Goal: Task Accomplishment & Management: Complete application form

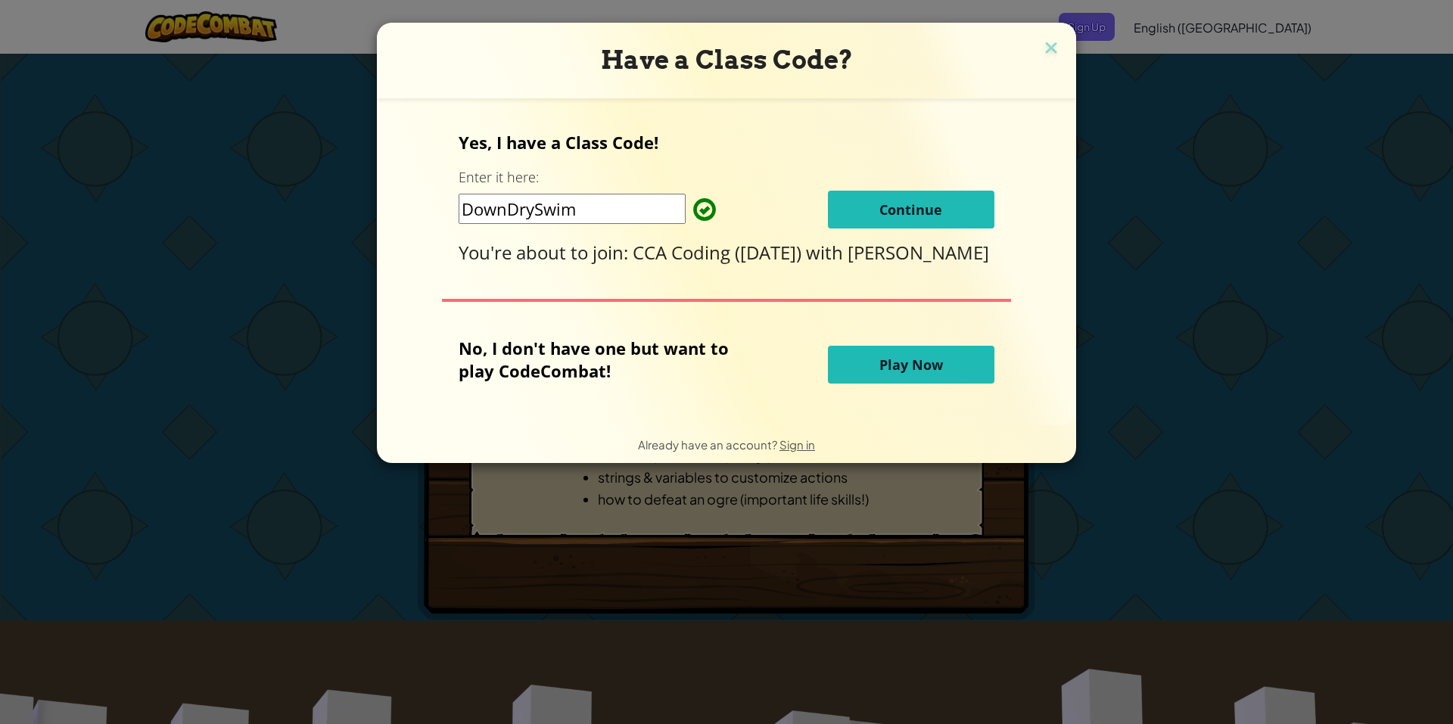
drag, startPoint x: 617, startPoint y: 206, endPoint x: 386, endPoint y: 207, distance: 230.8
click at [386, 207] on form "Yes, I have a Class Code! Enter it here: DownDrySwim Continue You're about to j…" at bounding box center [726, 261] width 699 height 327
drag, startPoint x: 460, startPoint y: 202, endPoint x: 624, endPoint y: 189, distance: 164.7
click at [624, 194] on input "DownDrySwim" at bounding box center [572, 209] width 227 height 30
click at [640, 201] on input "DownDrySwim" at bounding box center [572, 209] width 227 height 30
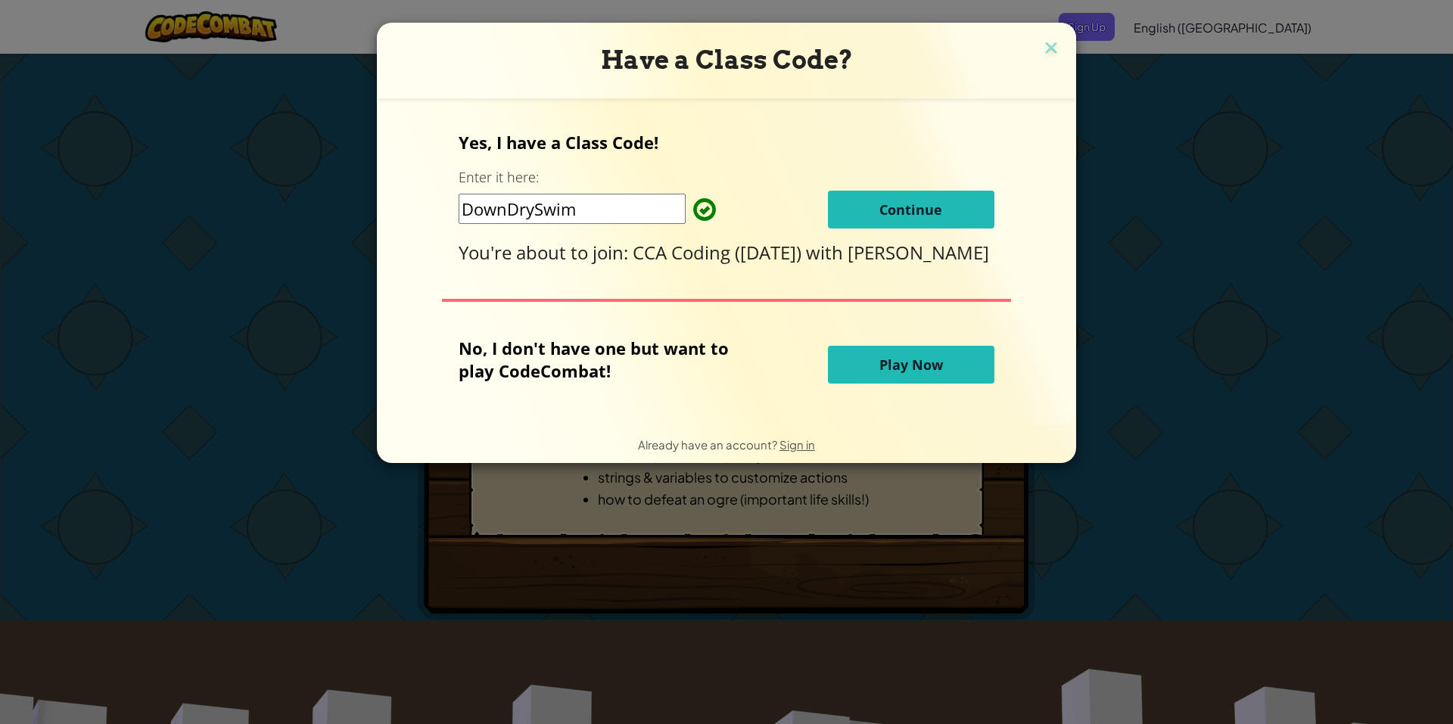
click at [859, 199] on button "Continue" at bounding box center [911, 210] width 166 height 38
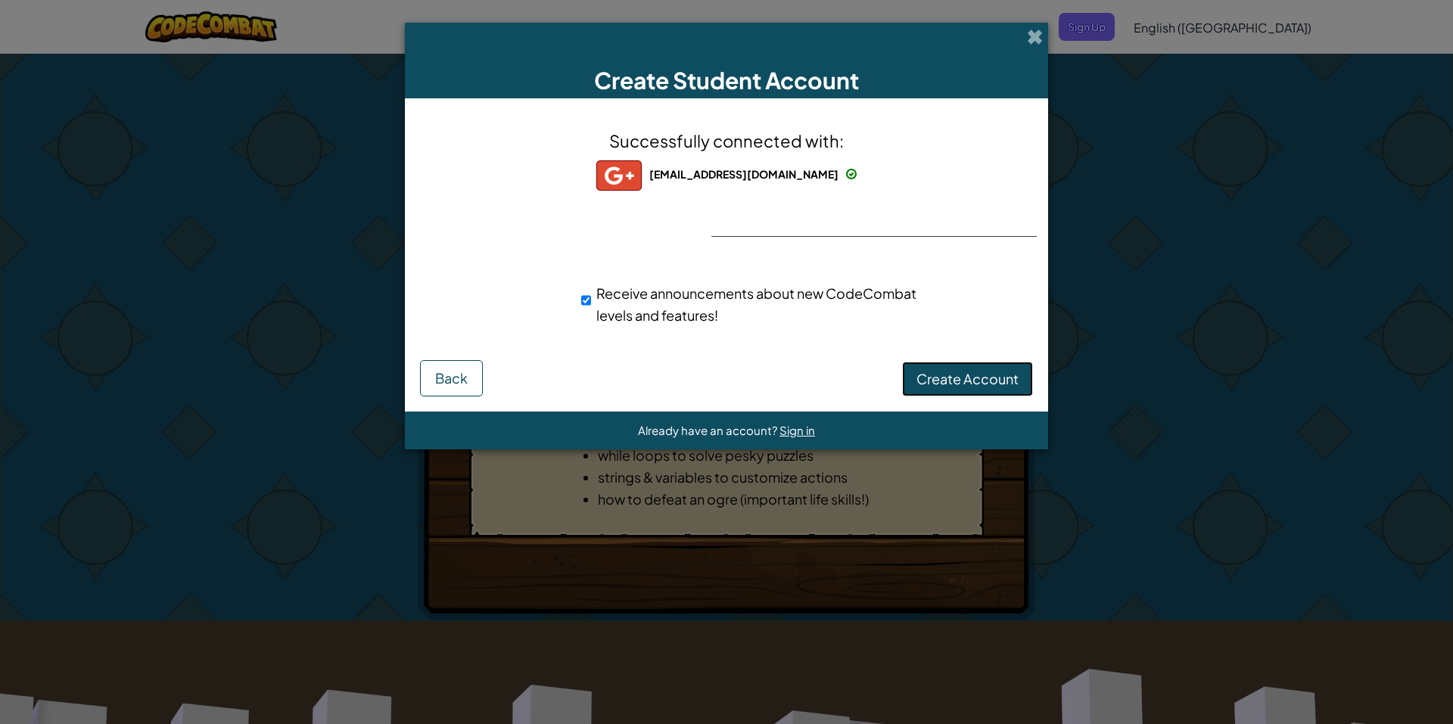
click at [957, 372] on span "Create Account" at bounding box center [967, 378] width 102 height 17
click at [967, 375] on button "Create Account" at bounding box center [967, 379] width 131 height 35
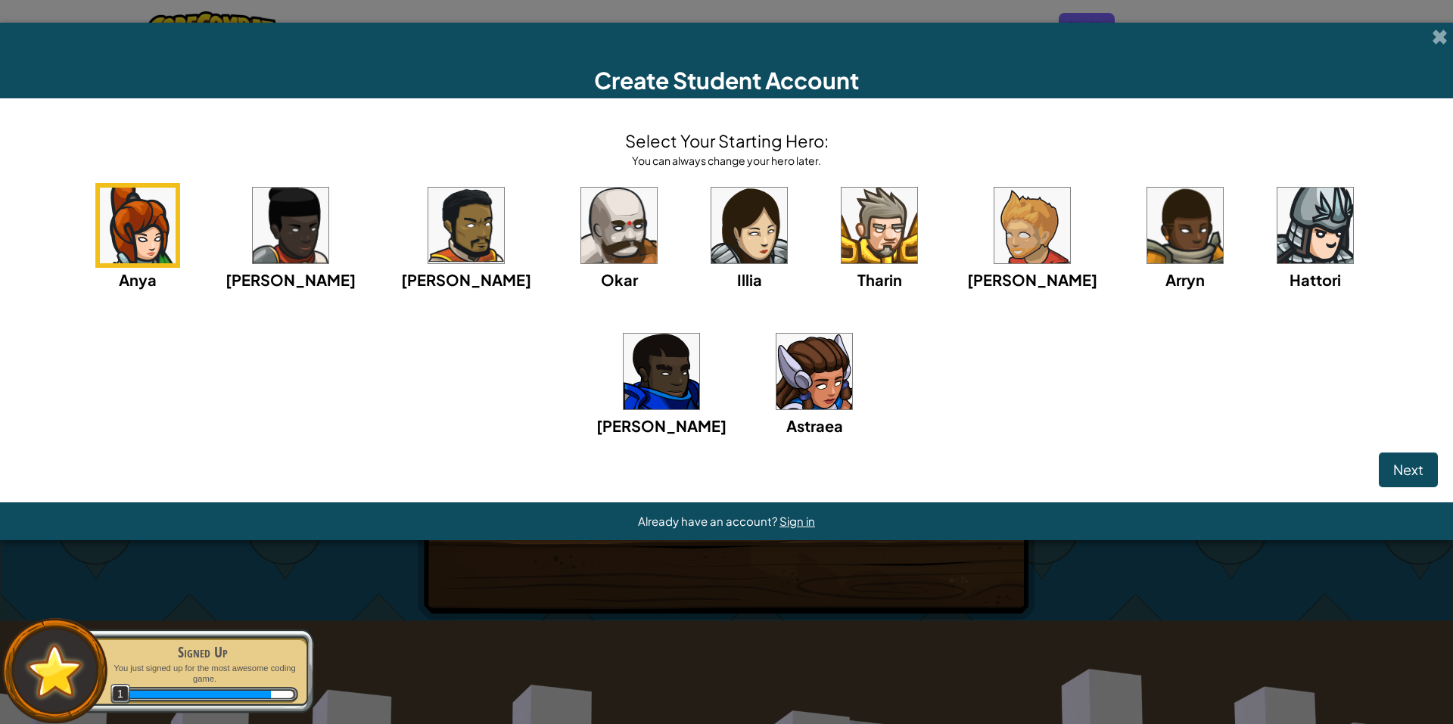
click at [776, 366] on img at bounding box center [814, 372] width 76 height 76
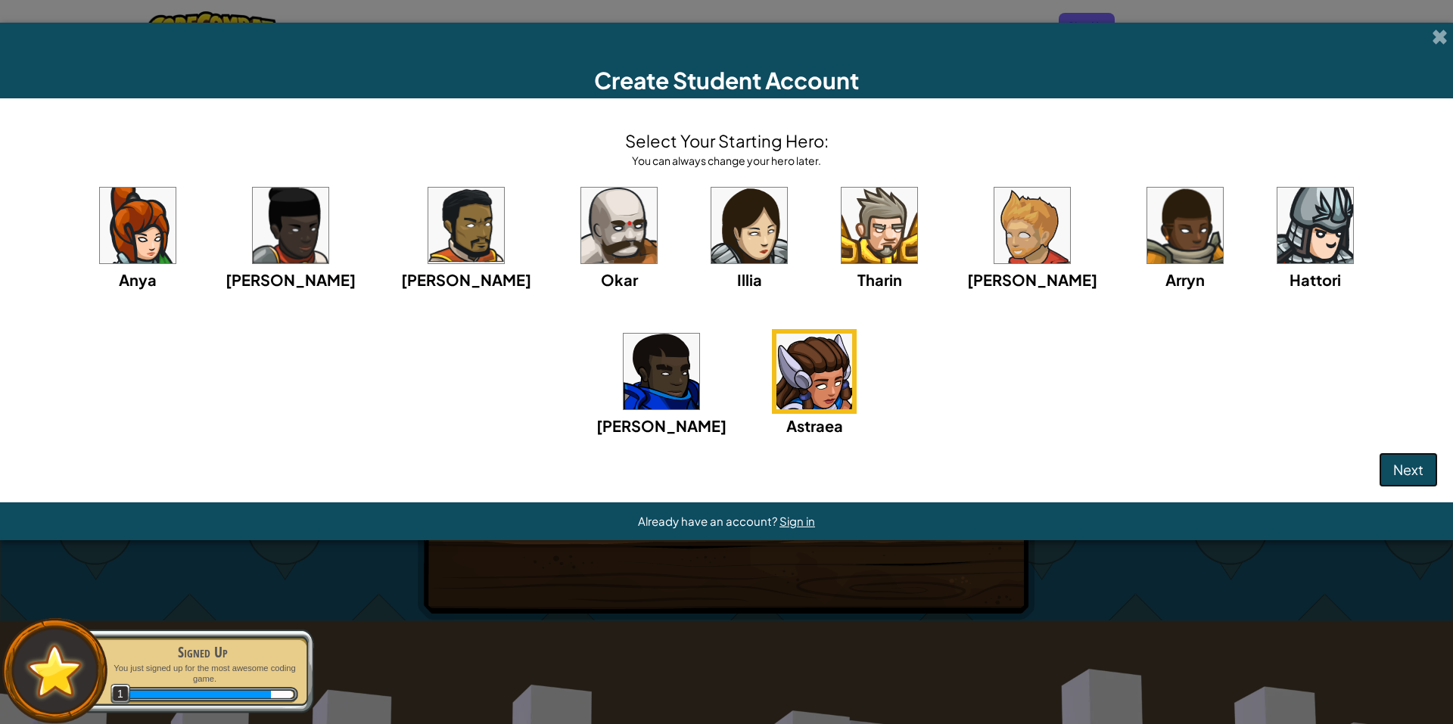
click at [1408, 465] on span "Next" at bounding box center [1408, 469] width 30 height 17
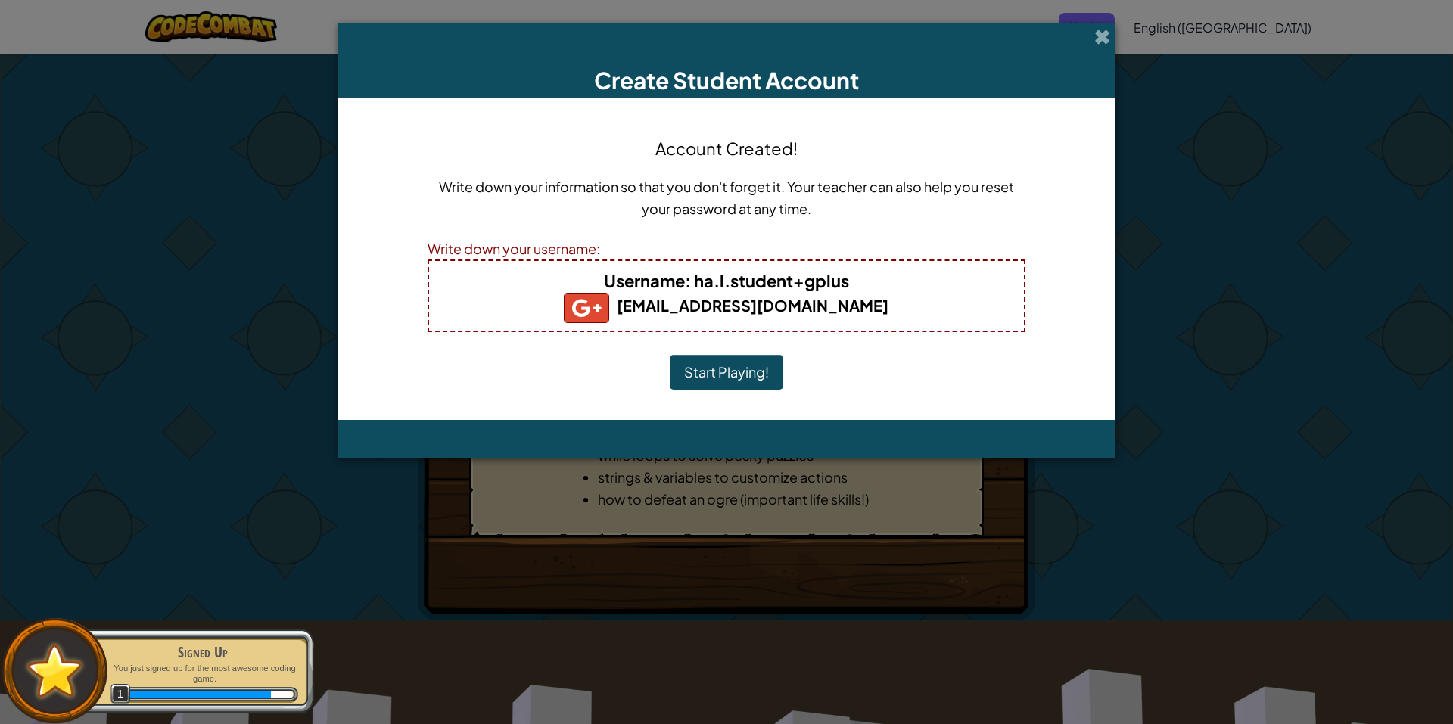
drag, startPoint x: 727, startPoint y: 375, endPoint x: 1146, endPoint y: 337, distance: 420.1
click at [1146, 337] on div "Create Student Account Account Created! Write down your information so that you…" at bounding box center [726, 362] width 1453 height 724
click at [824, 277] on b "Username : ha.l.student+gplus" at bounding box center [726, 280] width 245 height 21
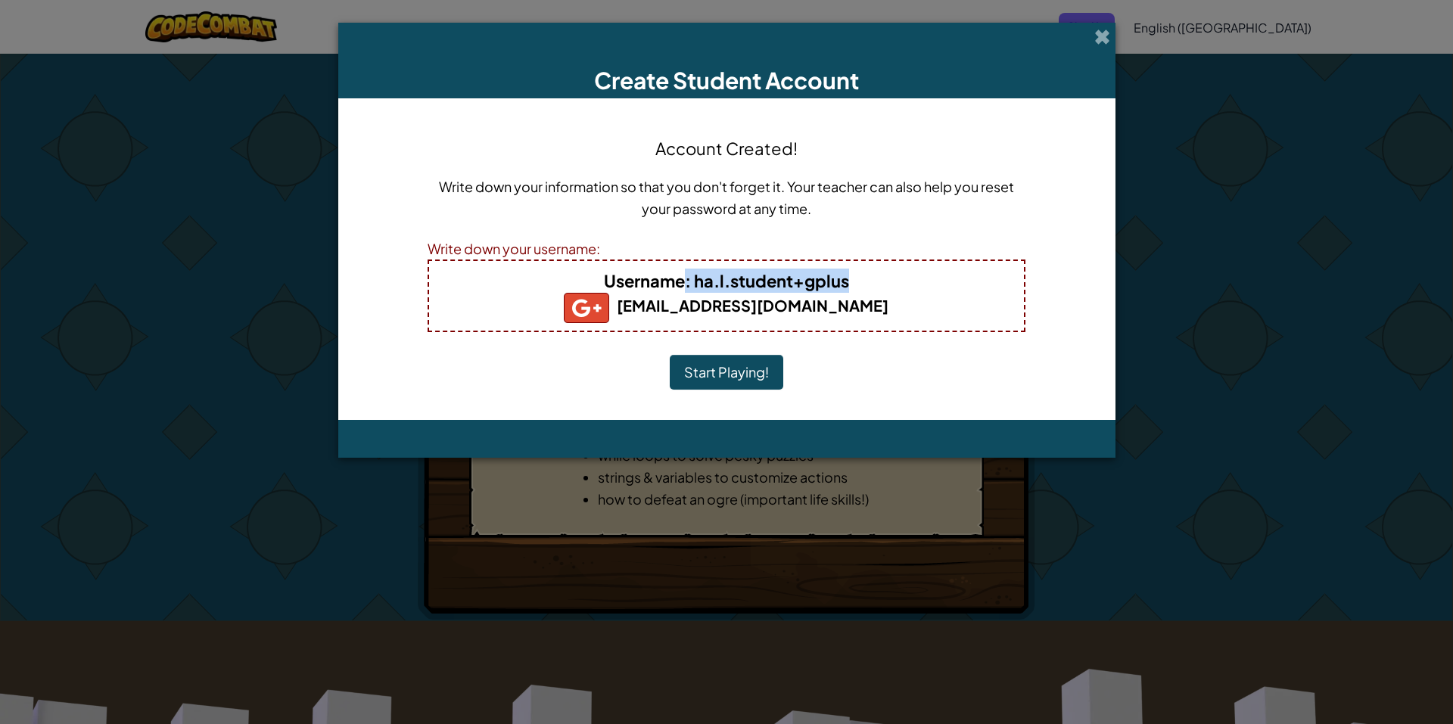
drag, startPoint x: 847, startPoint y: 284, endPoint x: 686, endPoint y: 274, distance: 161.5
click at [686, 274] on b "Username : ha.l.student+gplus" at bounding box center [726, 280] width 245 height 21
click at [866, 274] on h4 "Username : ha.l.student+gplus" at bounding box center [726, 281] width 564 height 24
drag, startPoint x: 848, startPoint y: 280, endPoint x: 696, endPoint y: 275, distance: 152.2
click at [696, 275] on b "Username : ha.l.student+gplus" at bounding box center [726, 280] width 245 height 21
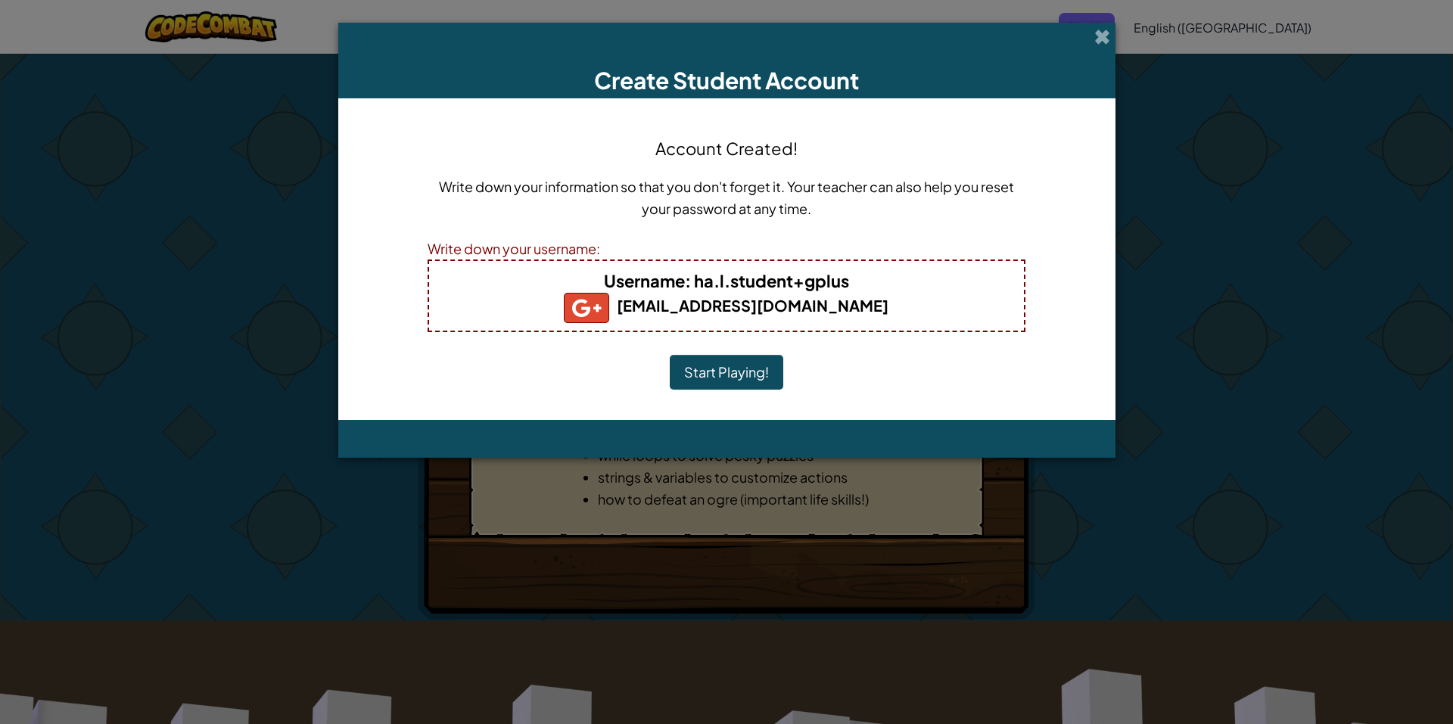
click at [883, 350] on div "Account Created! Write down your information so that you don't forget it. Your …" at bounding box center [727, 259] width 598 height 291
drag, startPoint x: 907, startPoint y: 272, endPoint x: 698, endPoint y: 287, distance: 208.6
click at [698, 287] on h4 "Username : ha.l.student+gplus" at bounding box center [726, 281] width 564 height 24
copy b "ha.l.student+gplus"
click at [727, 360] on button "Start Playing!" at bounding box center [727, 372] width 114 height 35
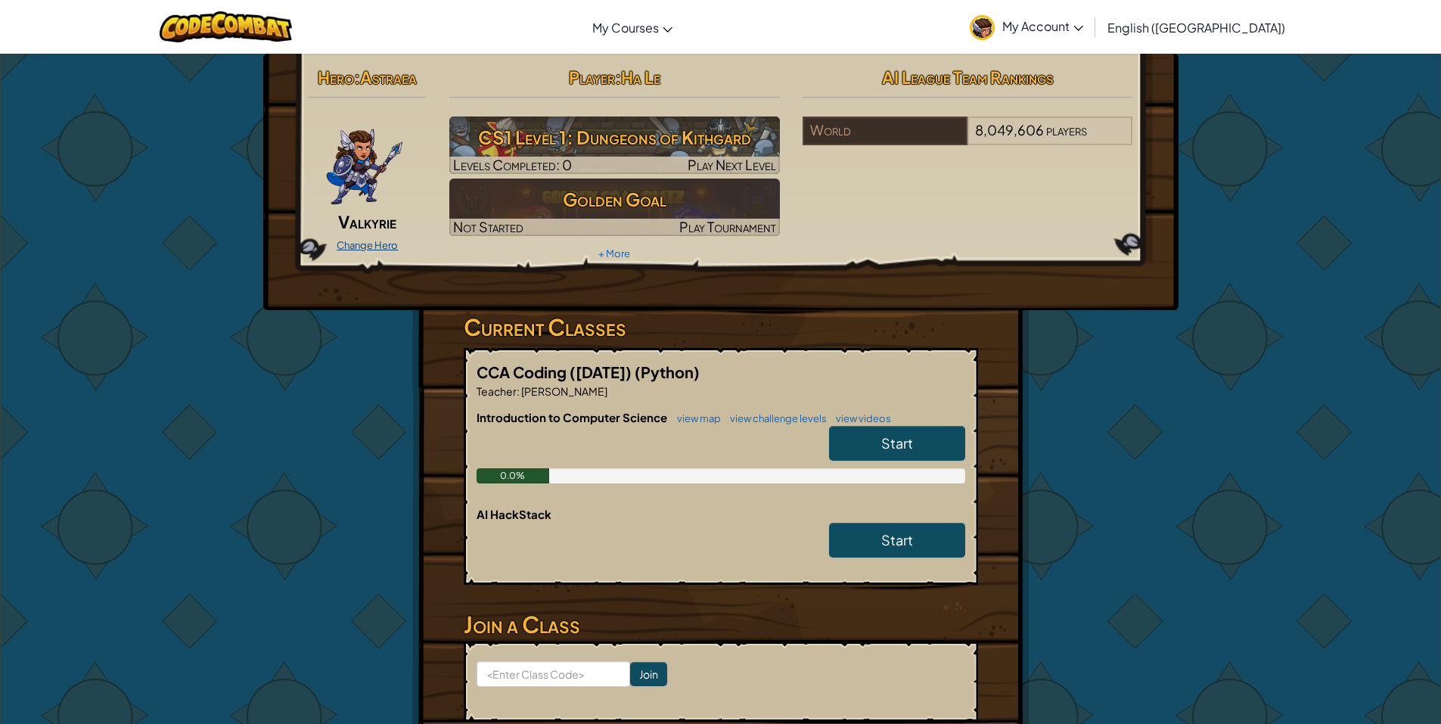
click at [350, 243] on link "Change Hero" at bounding box center [367, 245] width 61 height 12
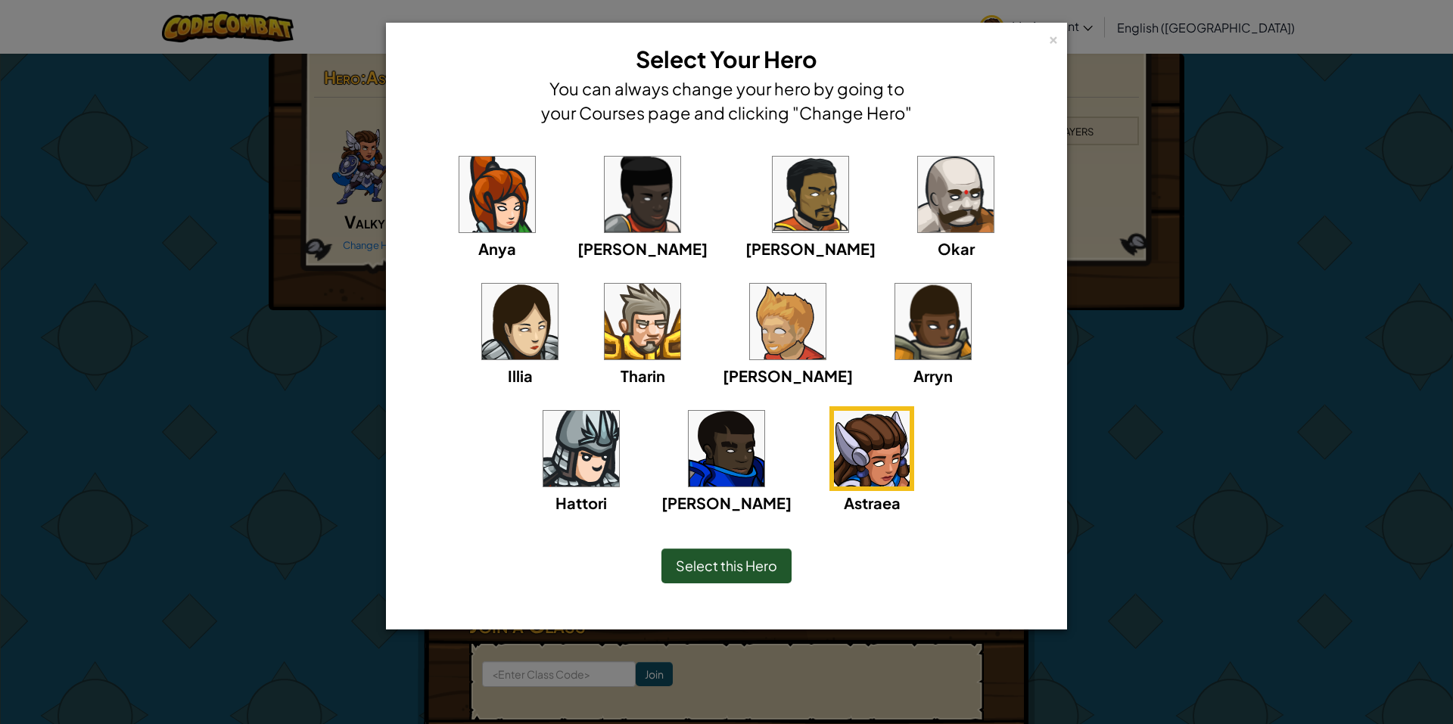
click at [480, 207] on img at bounding box center [497, 195] width 76 height 76
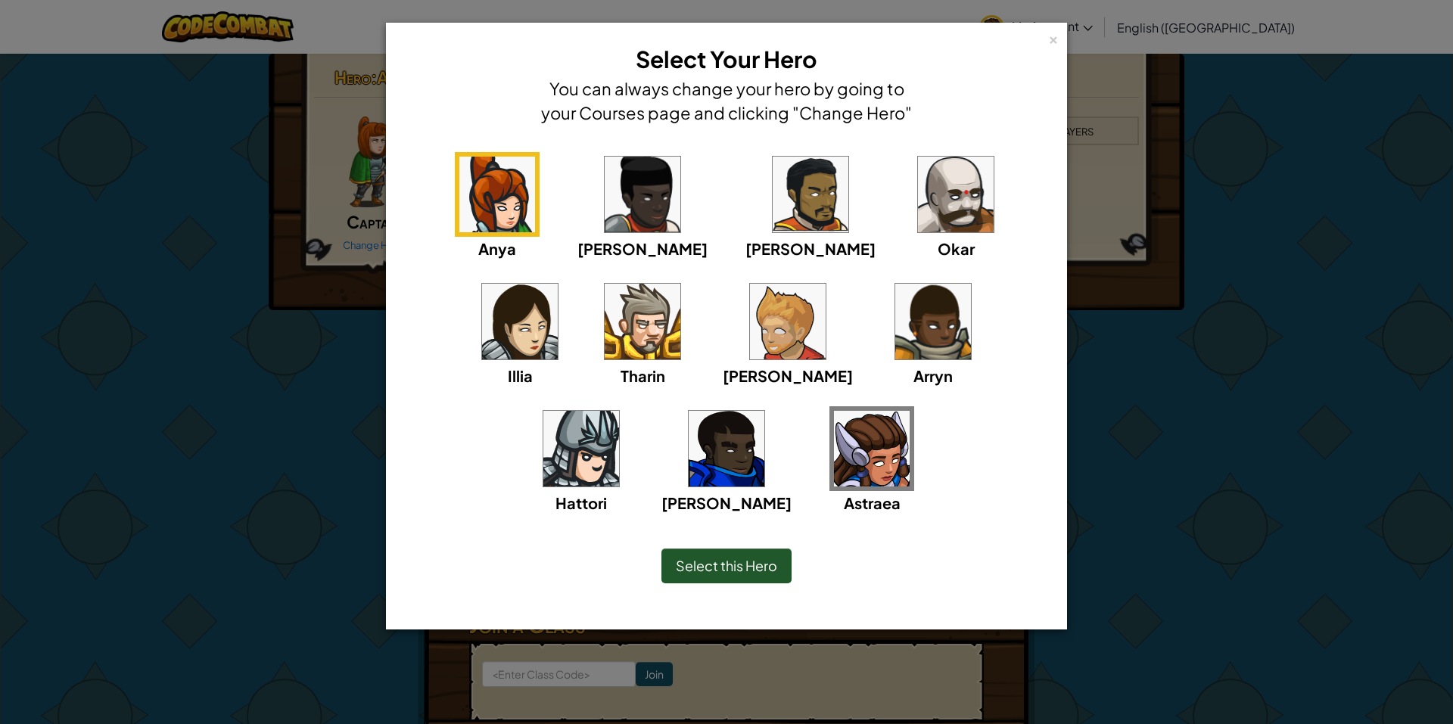
click at [724, 565] on span "Select this Hero" at bounding box center [726, 565] width 101 height 17
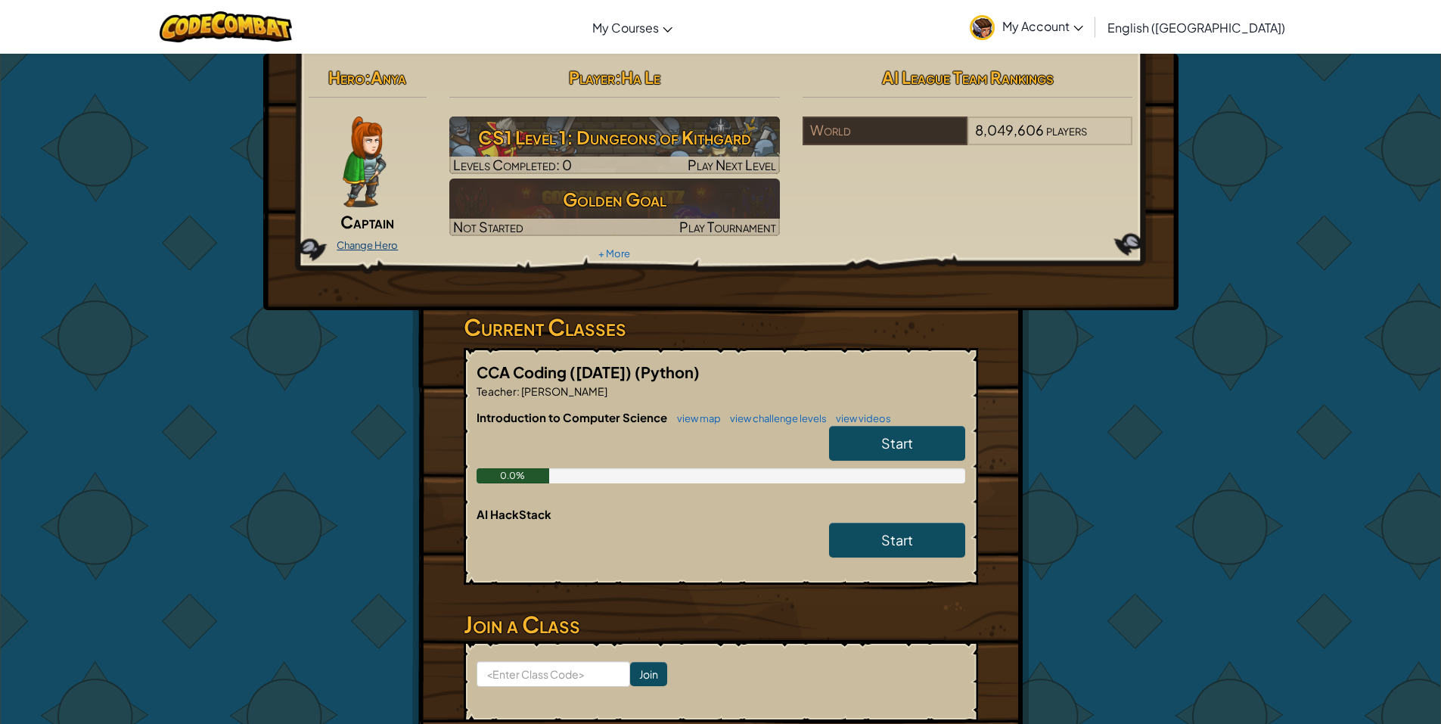
click at [377, 243] on link "Change Hero" at bounding box center [367, 245] width 61 height 12
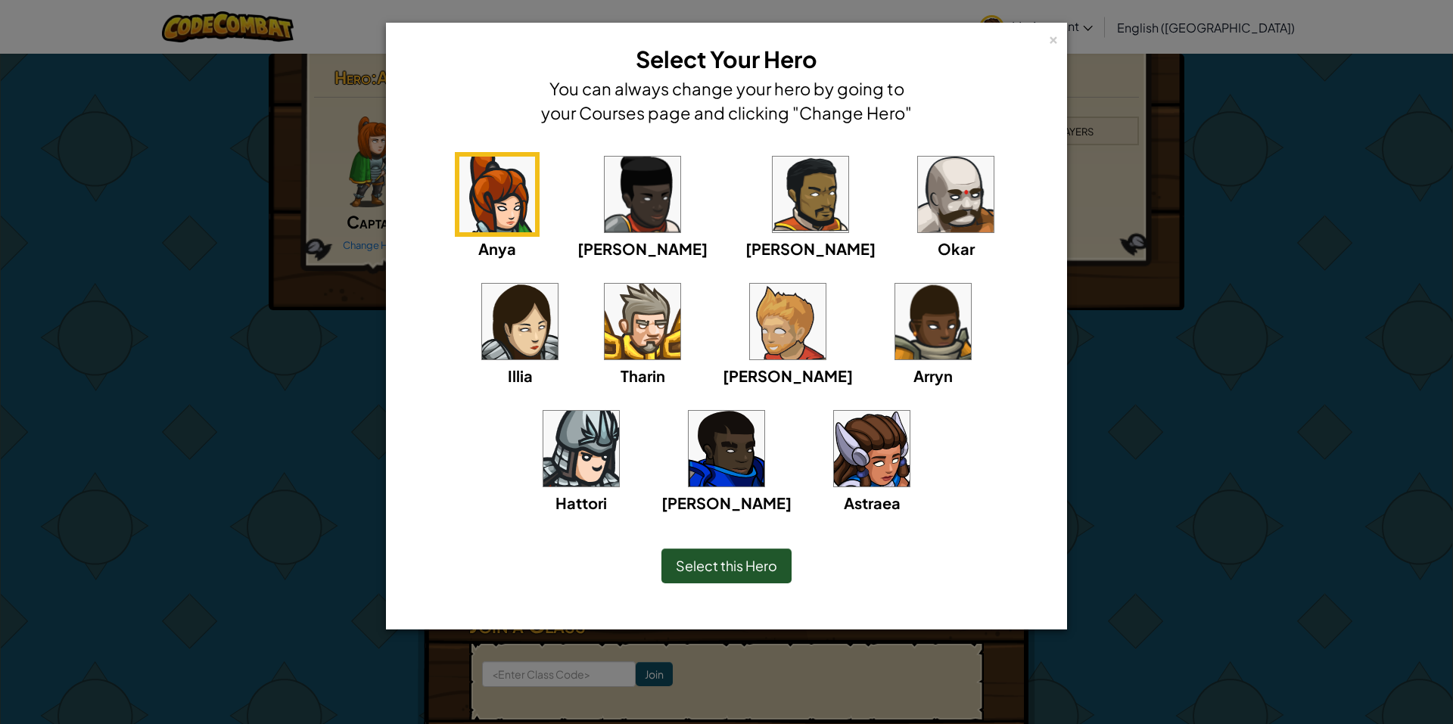
click at [834, 463] on img at bounding box center [872, 449] width 76 height 76
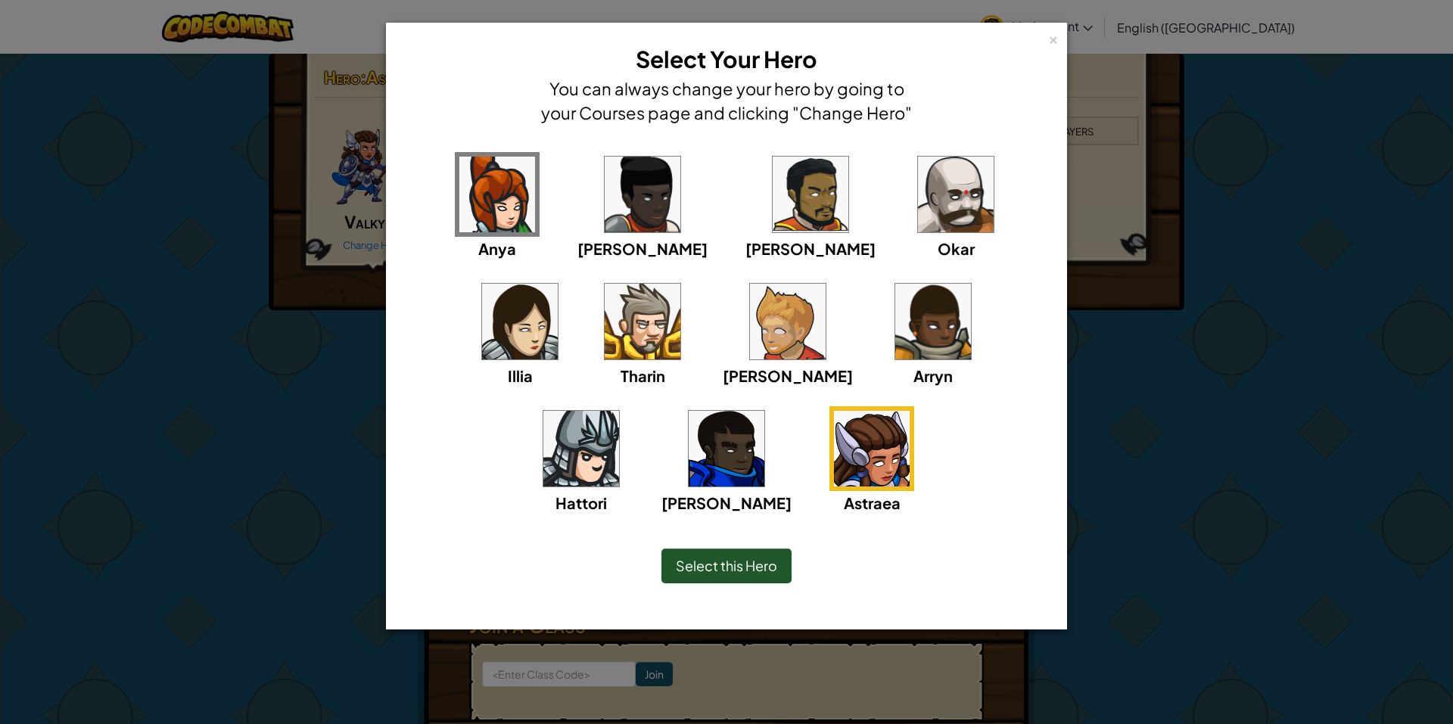
click at [753, 563] on span "Select this Hero" at bounding box center [726, 565] width 101 height 17
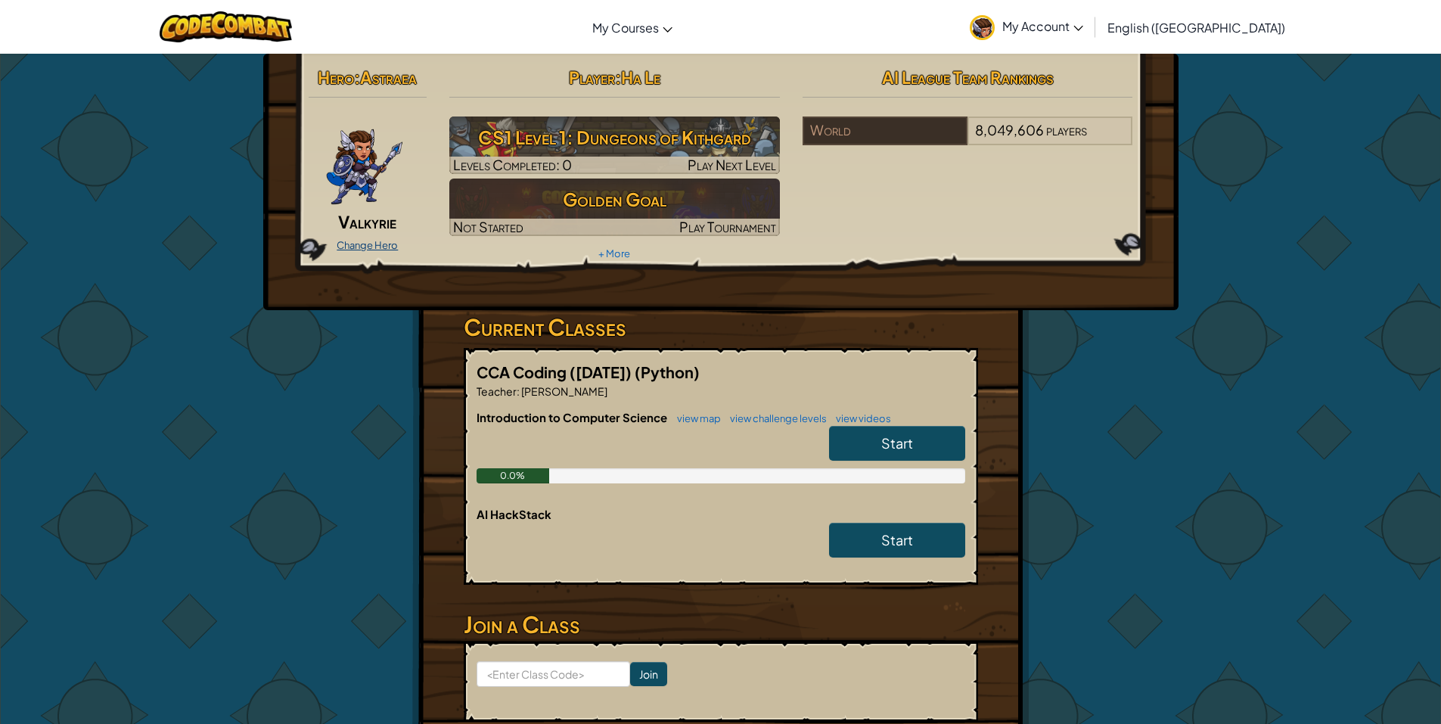
click at [375, 241] on link "Change Hero" at bounding box center [367, 245] width 61 height 12
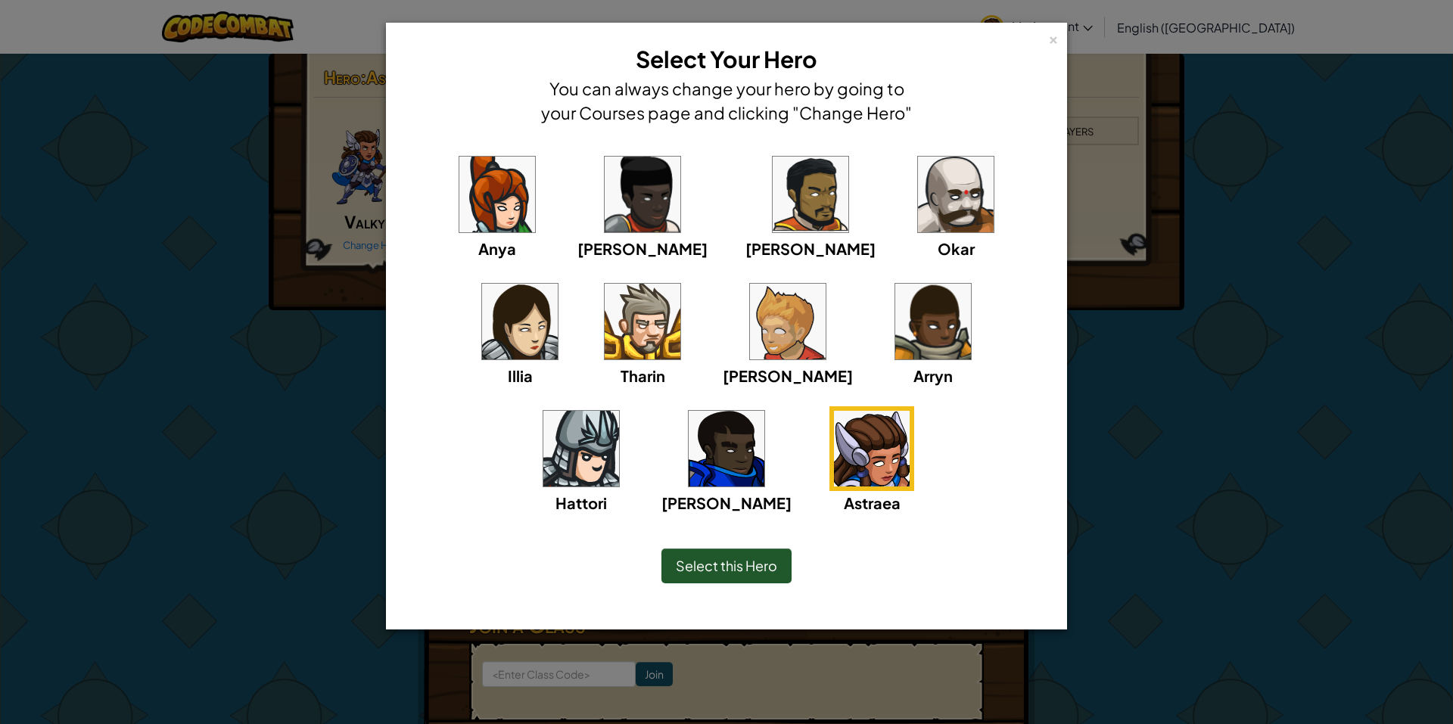
click at [558, 284] on img at bounding box center [520, 322] width 76 height 76
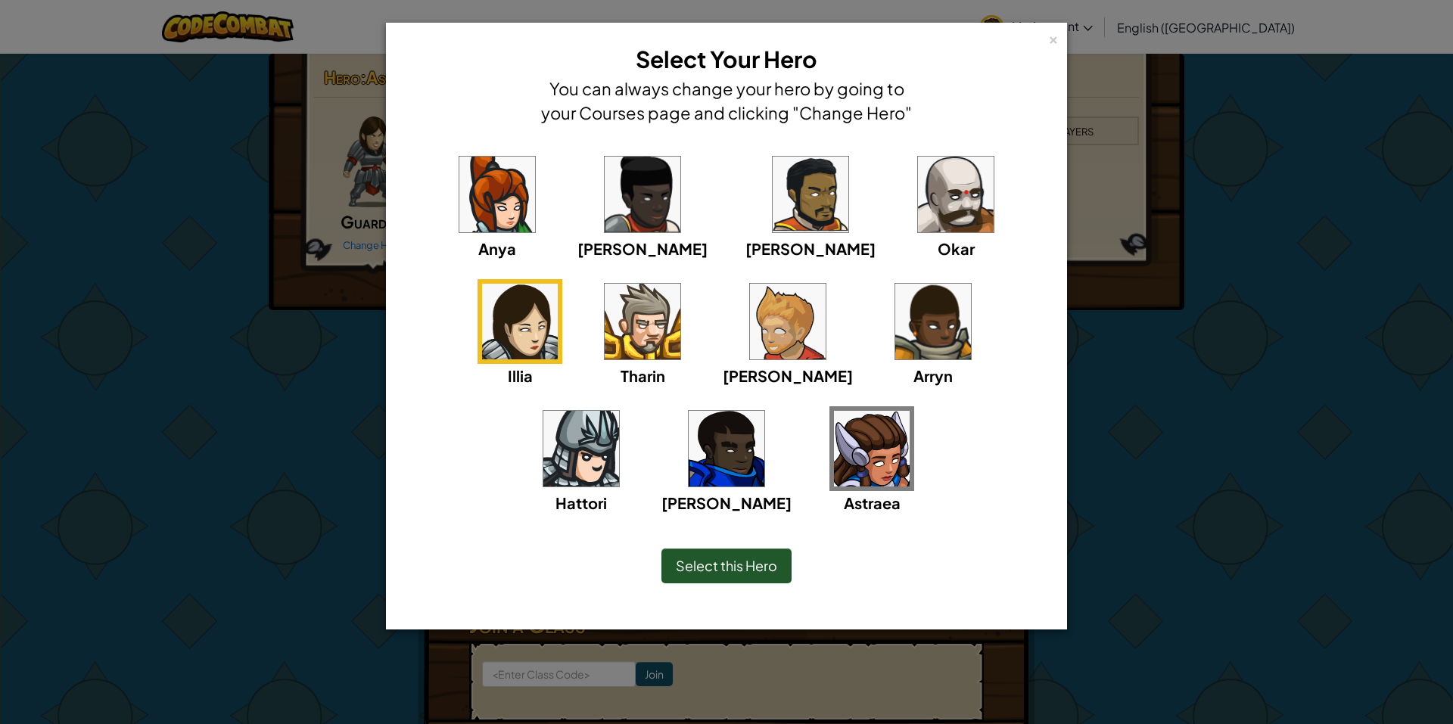
click at [750, 580] on div "Select this Hero" at bounding box center [726, 566] width 130 height 35
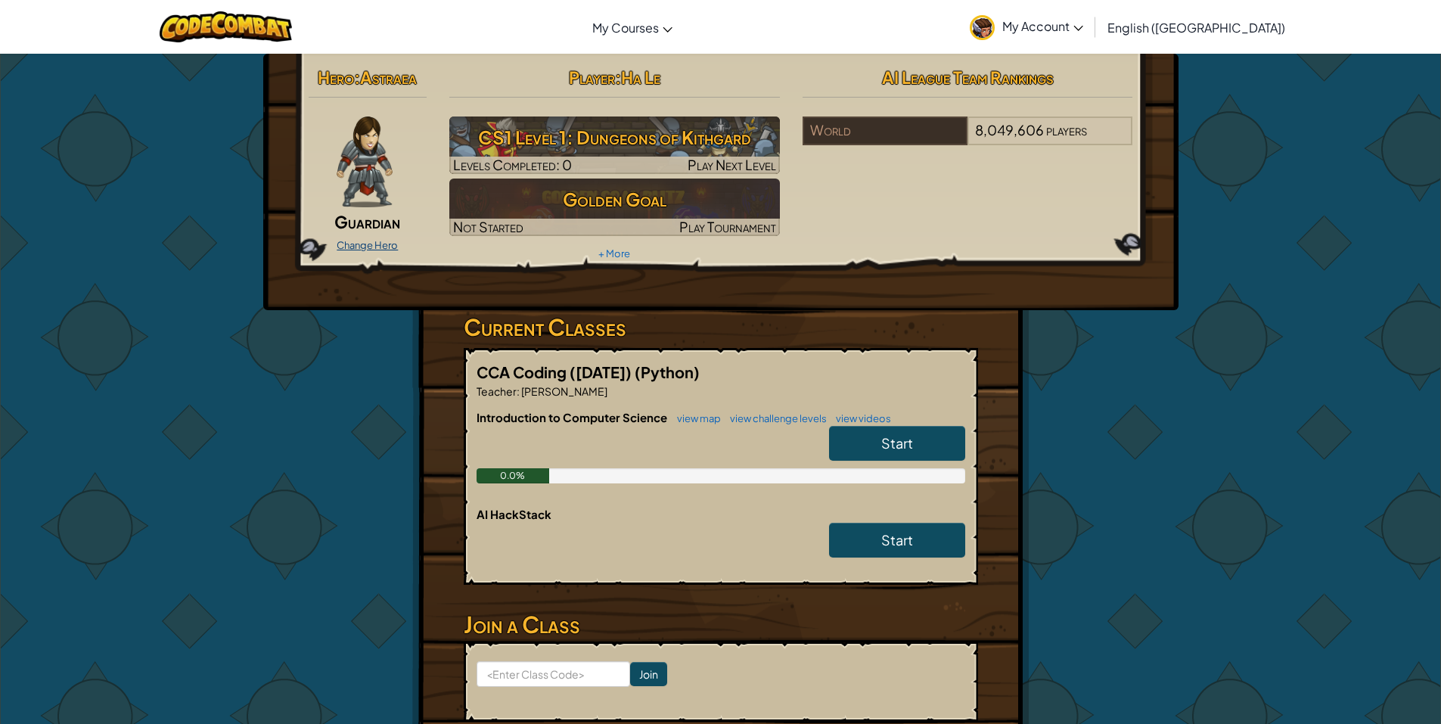
click at [372, 247] on link "Change Hero" at bounding box center [367, 245] width 61 height 12
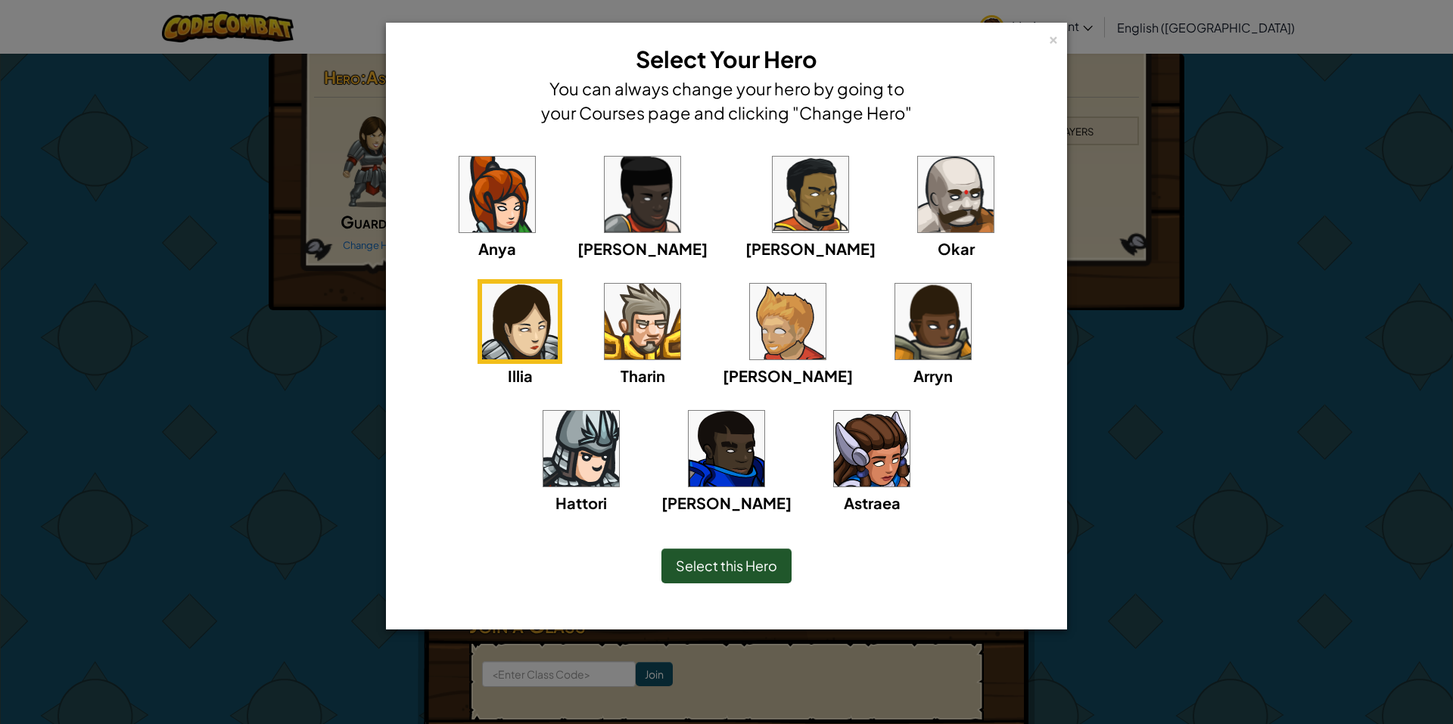
click at [619, 411] on img at bounding box center [581, 449] width 76 height 76
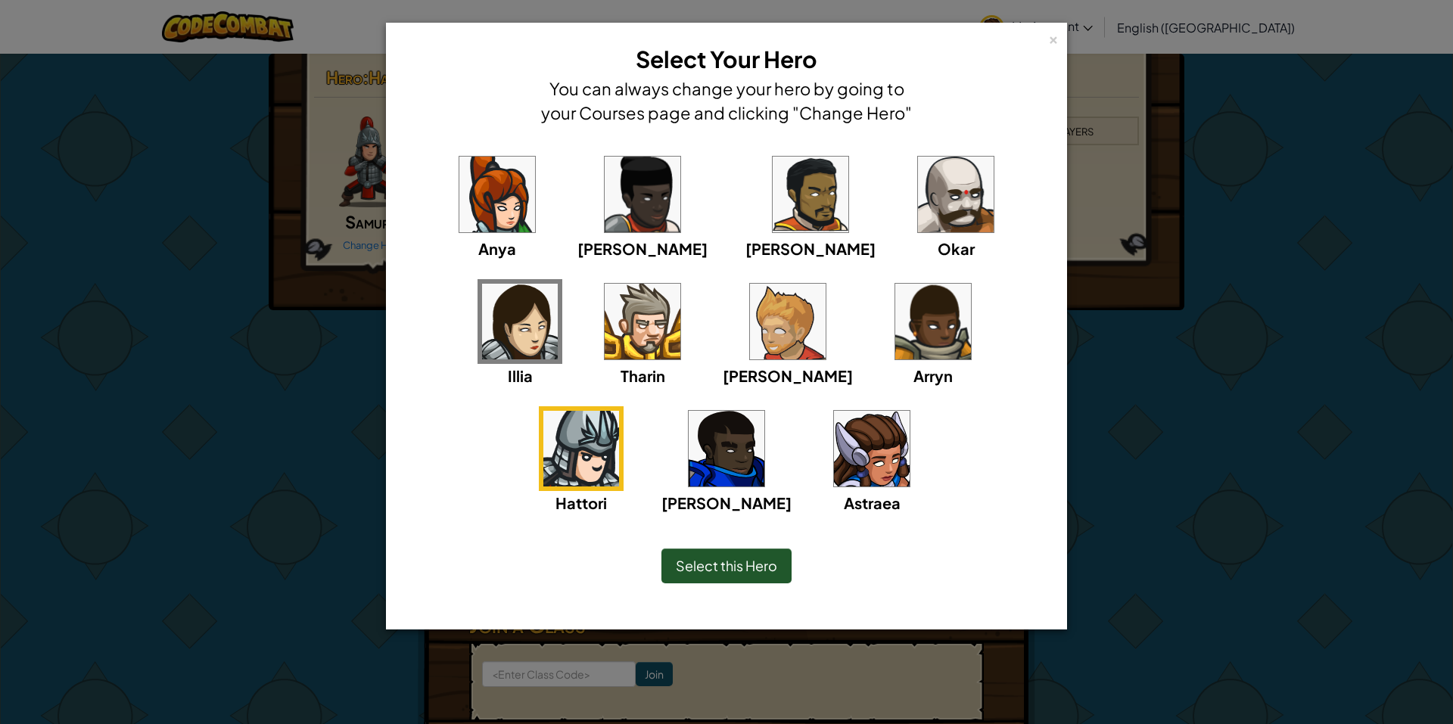
click at [834, 454] on img at bounding box center [872, 449] width 76 height 76
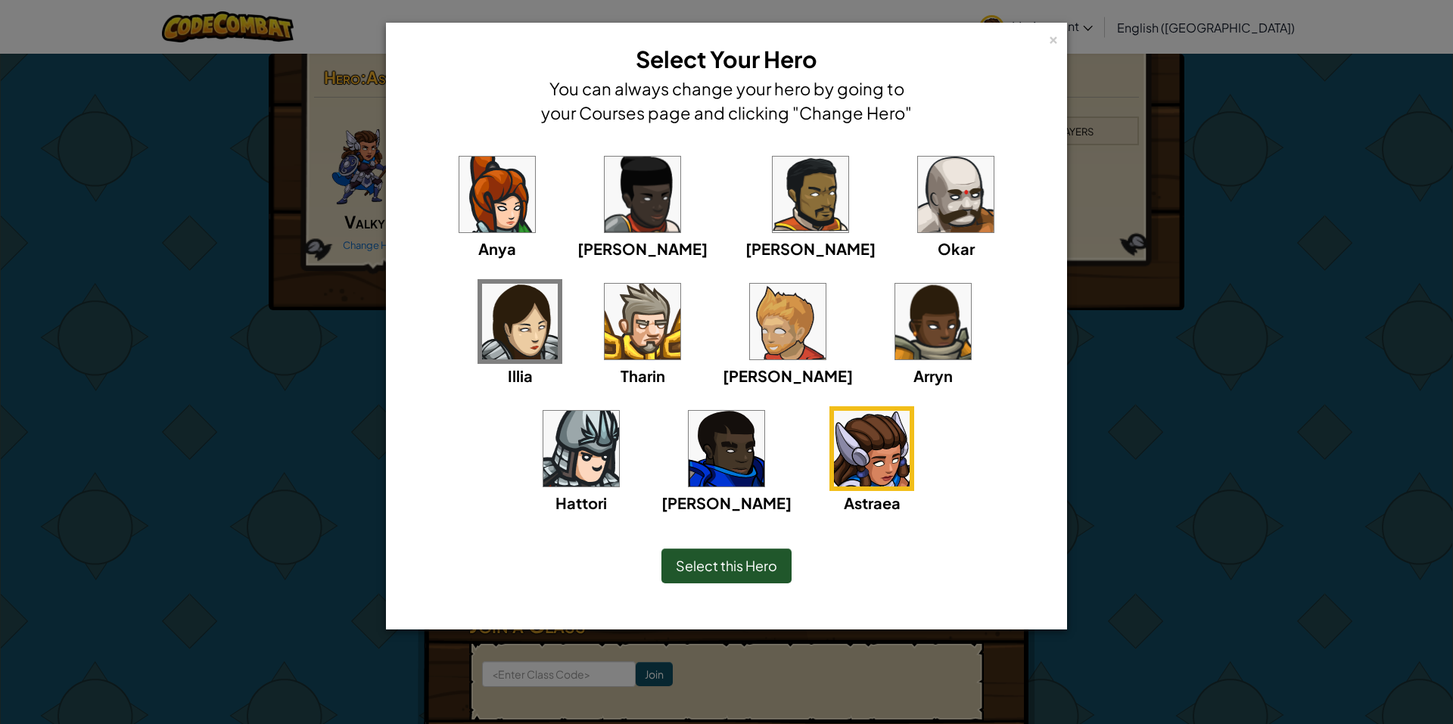
click at [895, 350] on img at bounding box center [933, 322] width 76 height 76
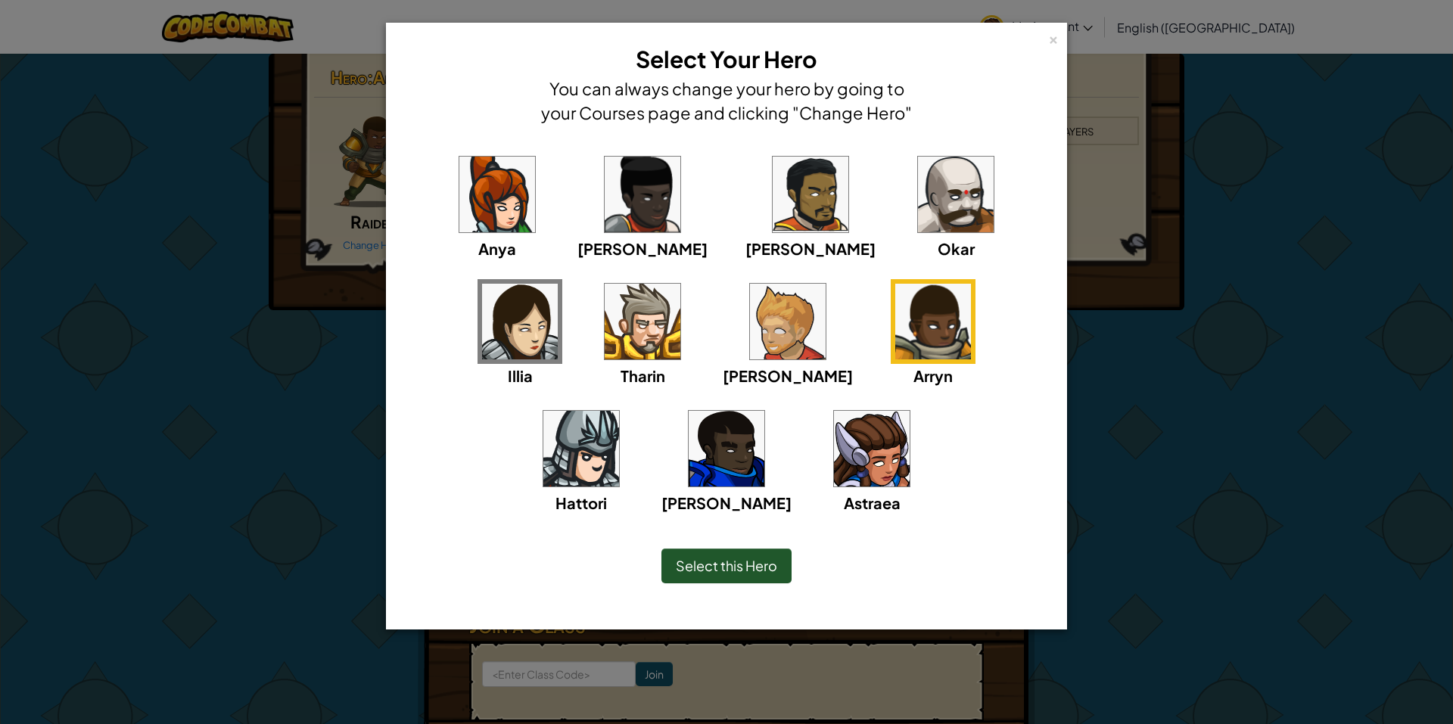
click at [750, 344] on img at bounding box center [788, 322] width 76 height 76
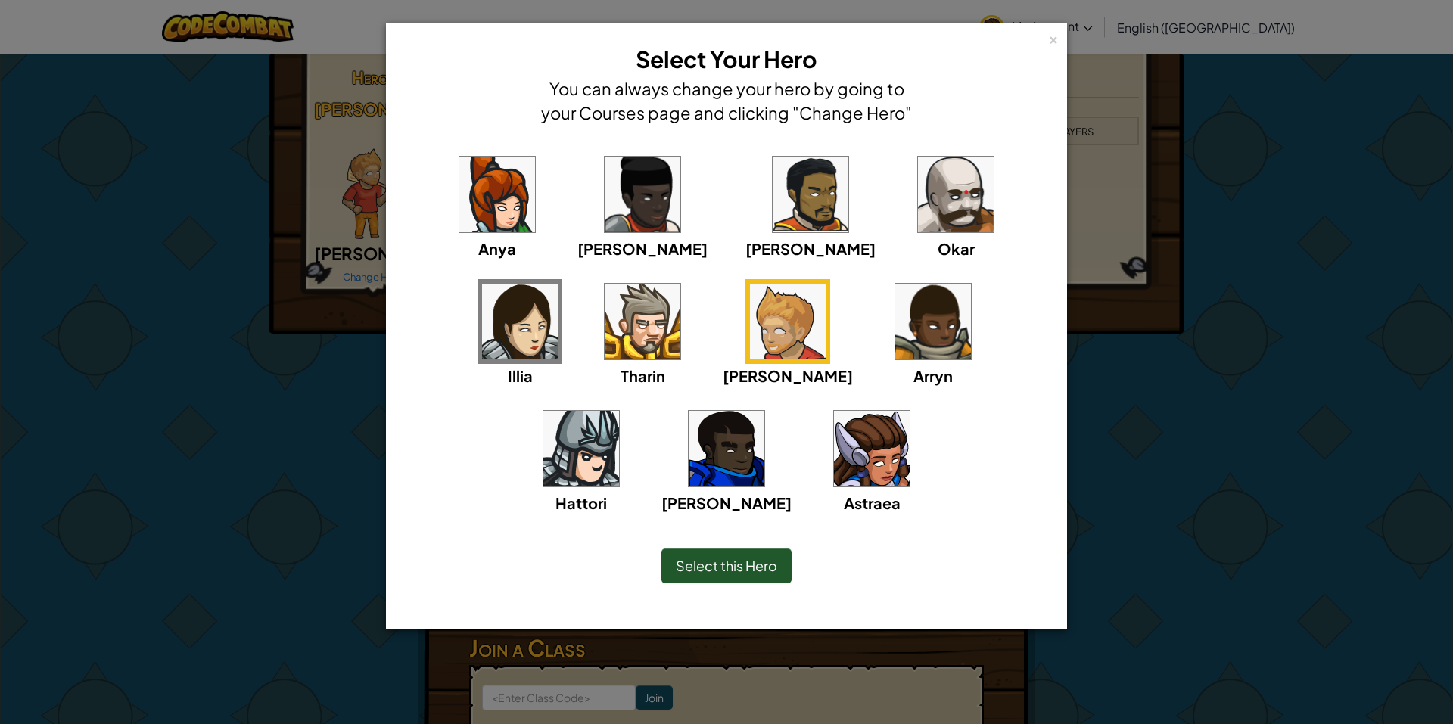
click at [605, 345] on img at bounding box center [643, 322] width 76 height 76
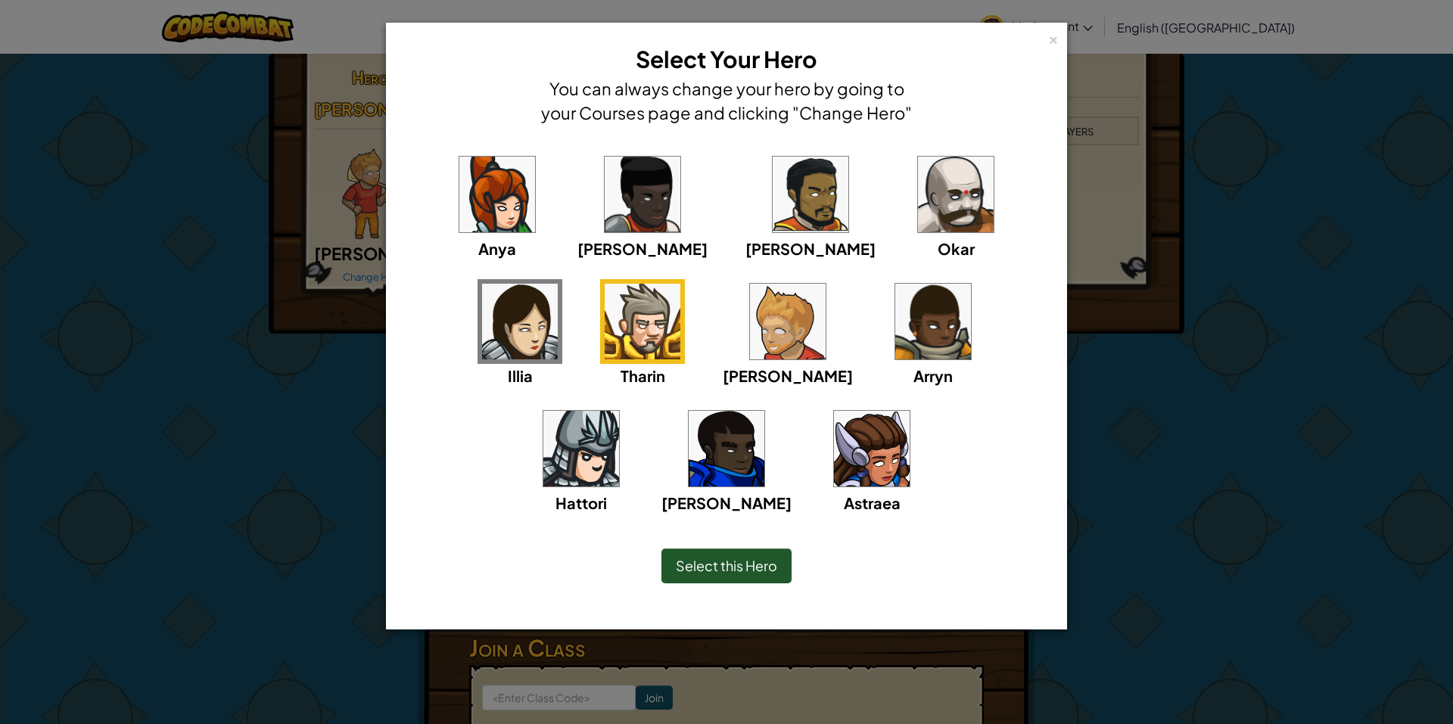
click at [502, 201] on img at bounding box center [497, 195] width 76 height 76
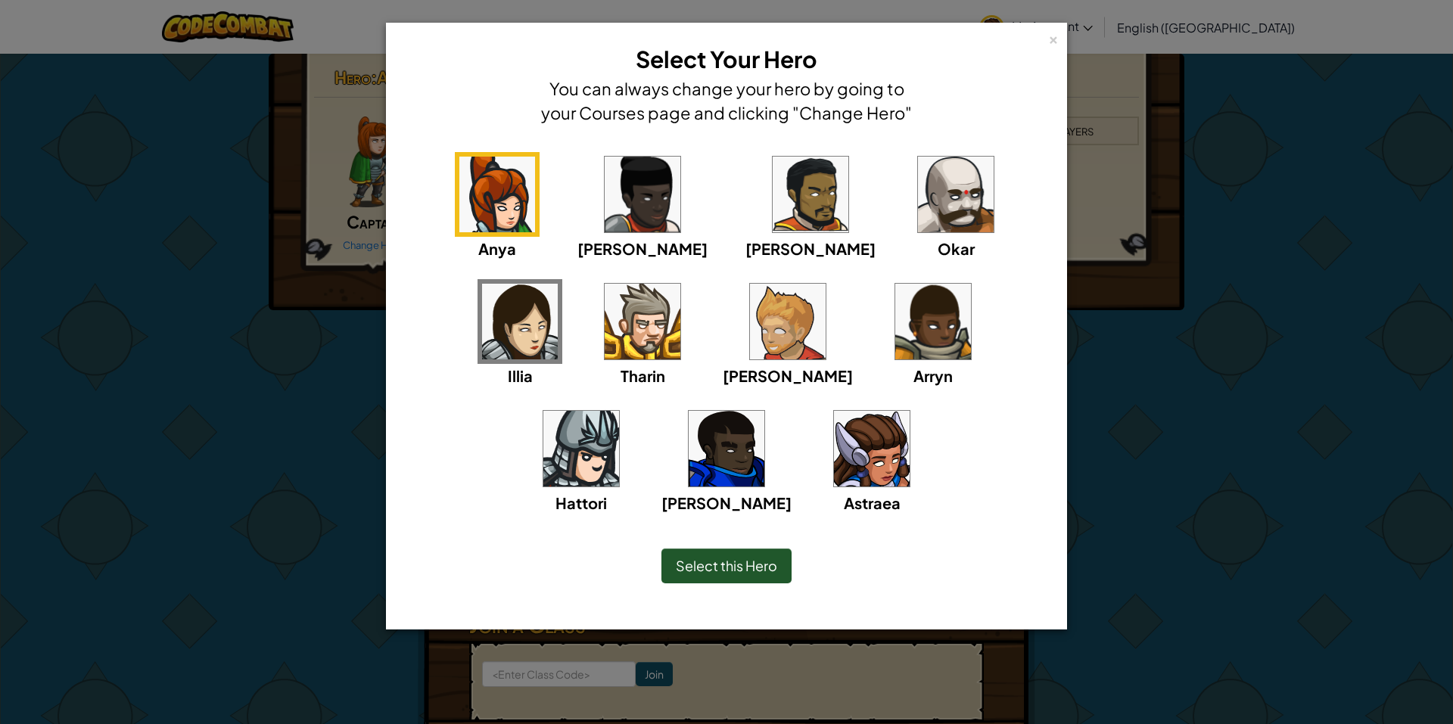
click at [750, 324] on img at bounding box center [788, 322] width 76 height 76
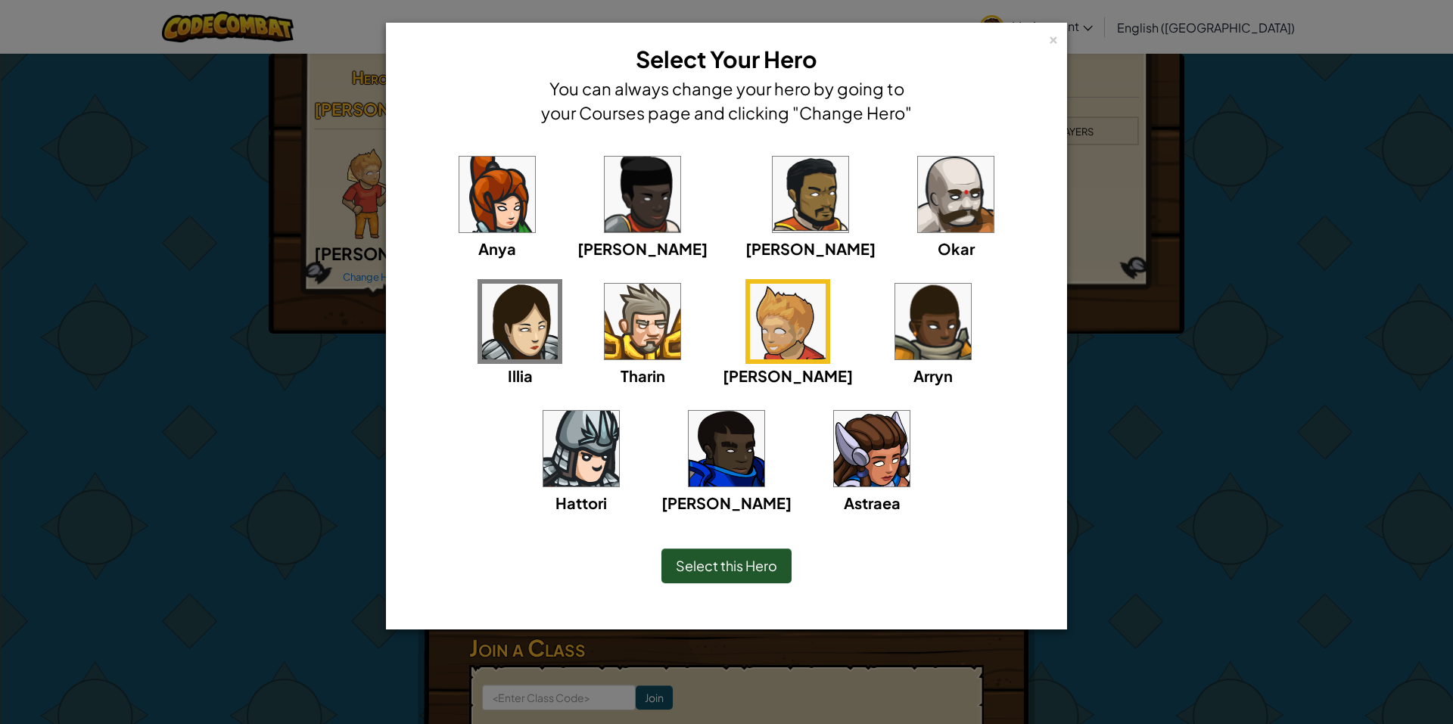
click at [834, 462] on img at bounding box center [872, 449] width 76 height 76
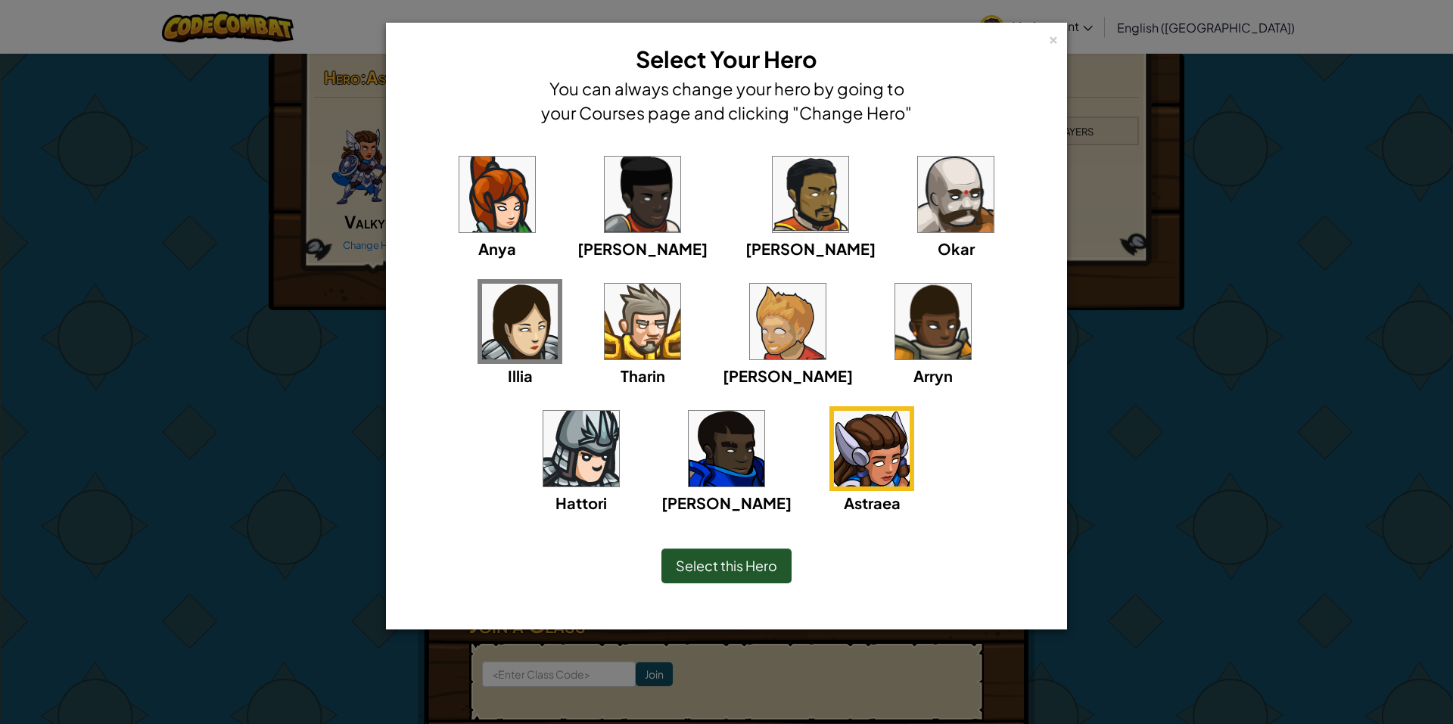
click at [750, 550] on div "Select this Hero" at bounding box center [726, 566] width 130 height 35
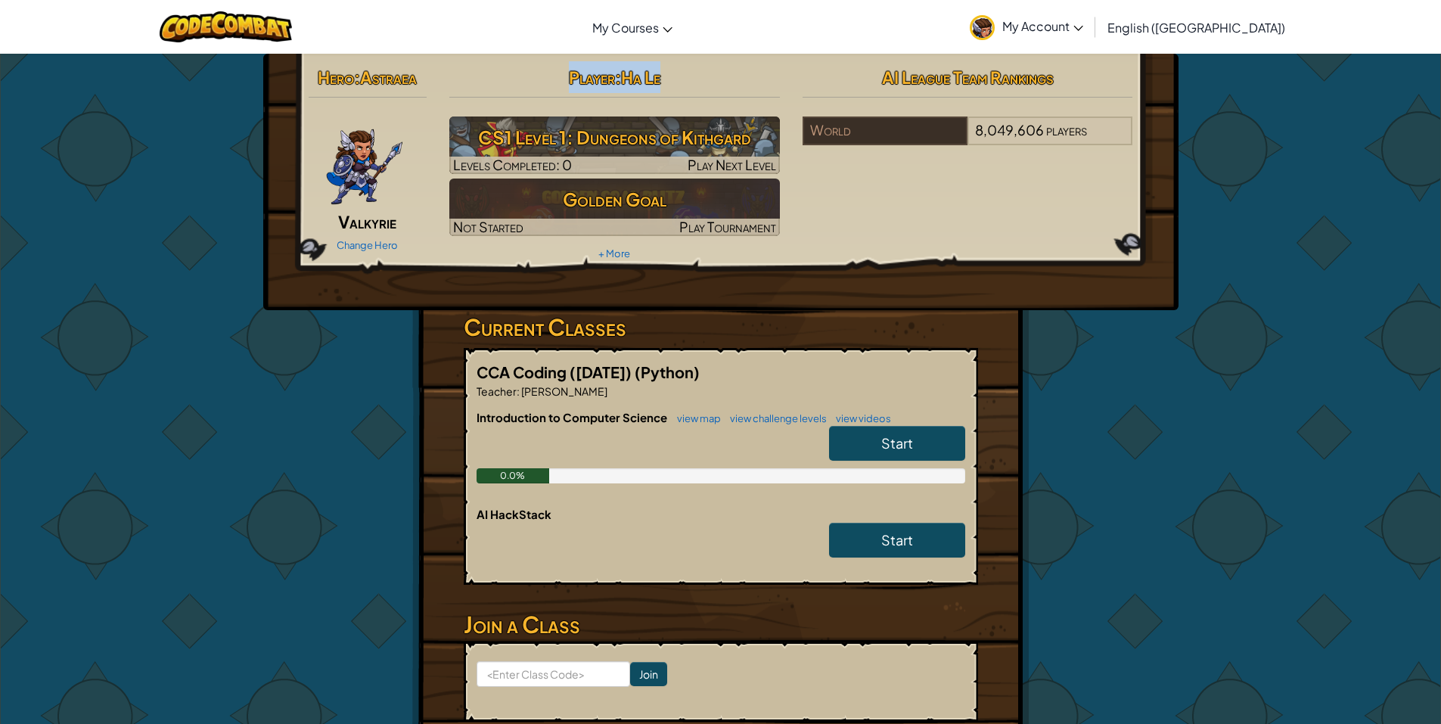
drag, startPoint x: 694, startPoint y: 64, endPoint x: 496, endPoint y: 91, distance: 200.0
click at [496, 91] on h2 "Player : Ha Le" at bounding box center [614, 77] width 331 height 32
click at [1112, 243] on div "Hero : Astraea Valkyrie Change Hero Player : Ha Le CS1 Level 1: Dungeons of Kit…" at bounding box center [720, 163] width 847 height 204
click at [1084, 27] on span "My Account" at bounding box center [1043, 26] width 81 height 16
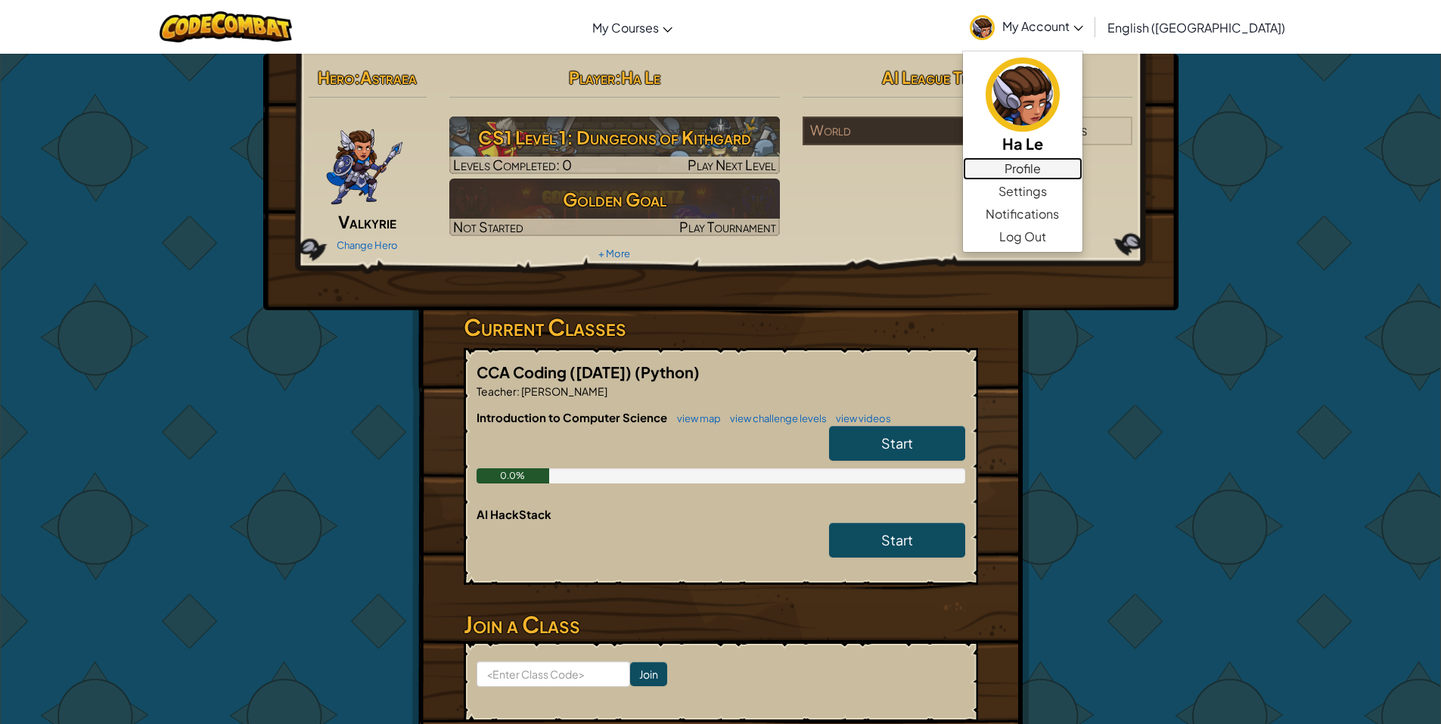
click at [1083, 168] on link "Profile" at bounding box center [1023, 168] width 120 height 23
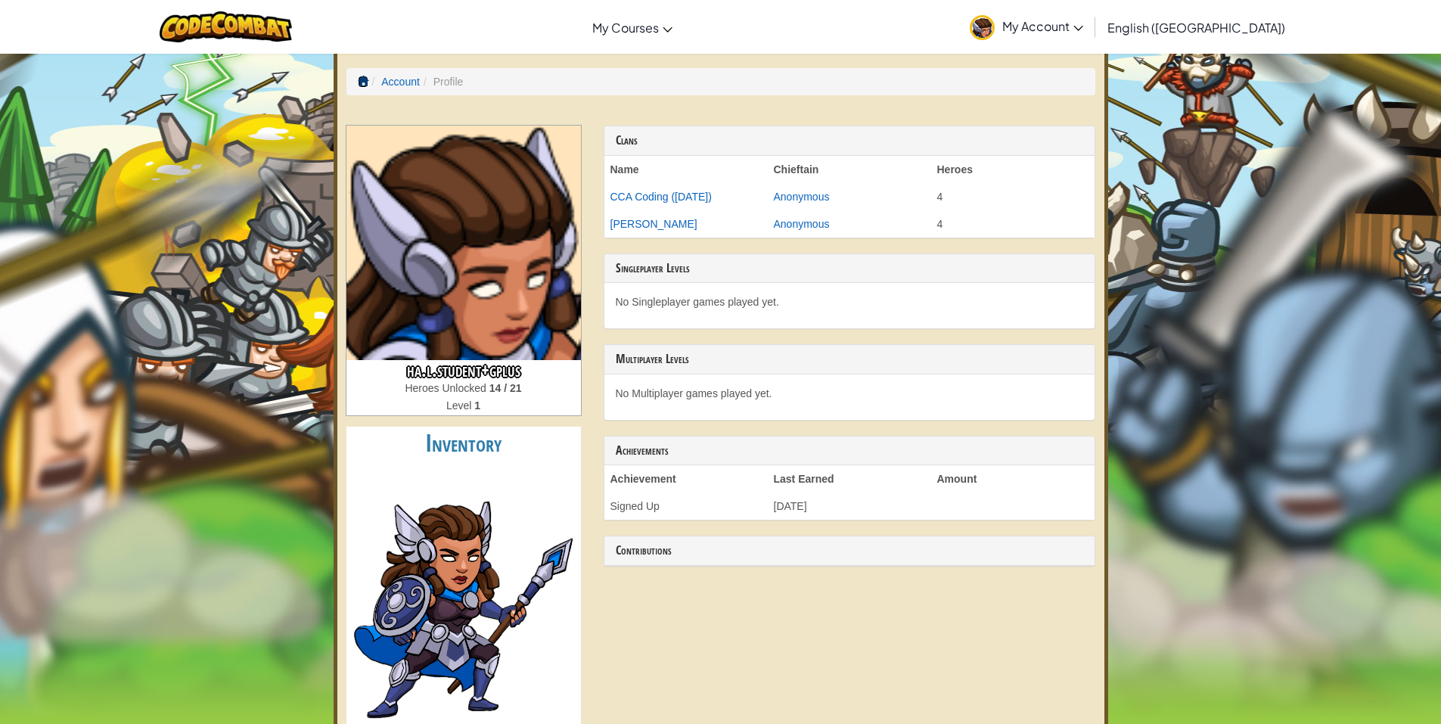
click at [366, 80] on span at bounding box center [363, 81] width 11 height 11
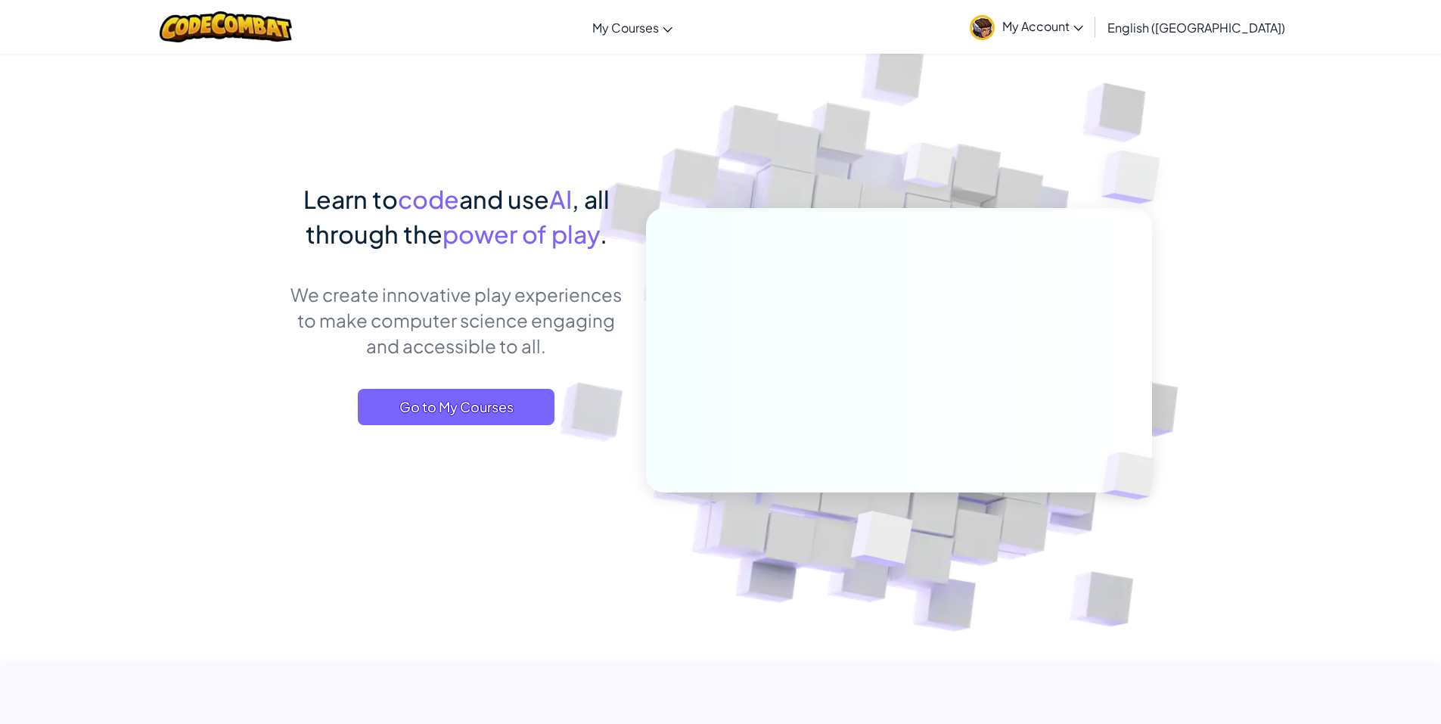
click at [1084, 26] on span "My Account" at bounding box center [1043, 26] width 81 height 16
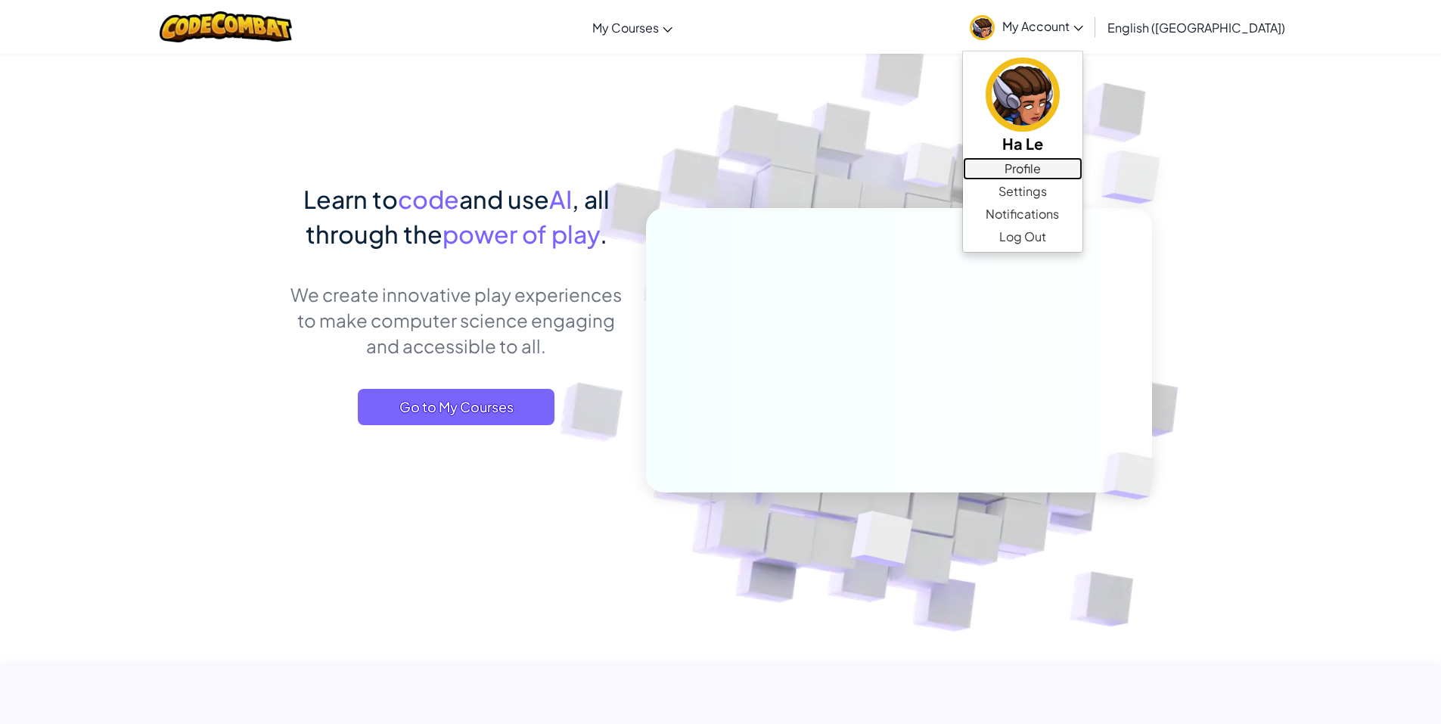
click at [1083, 174] on link "Profile" at bounding box center [1023, 168] width 120 height 23
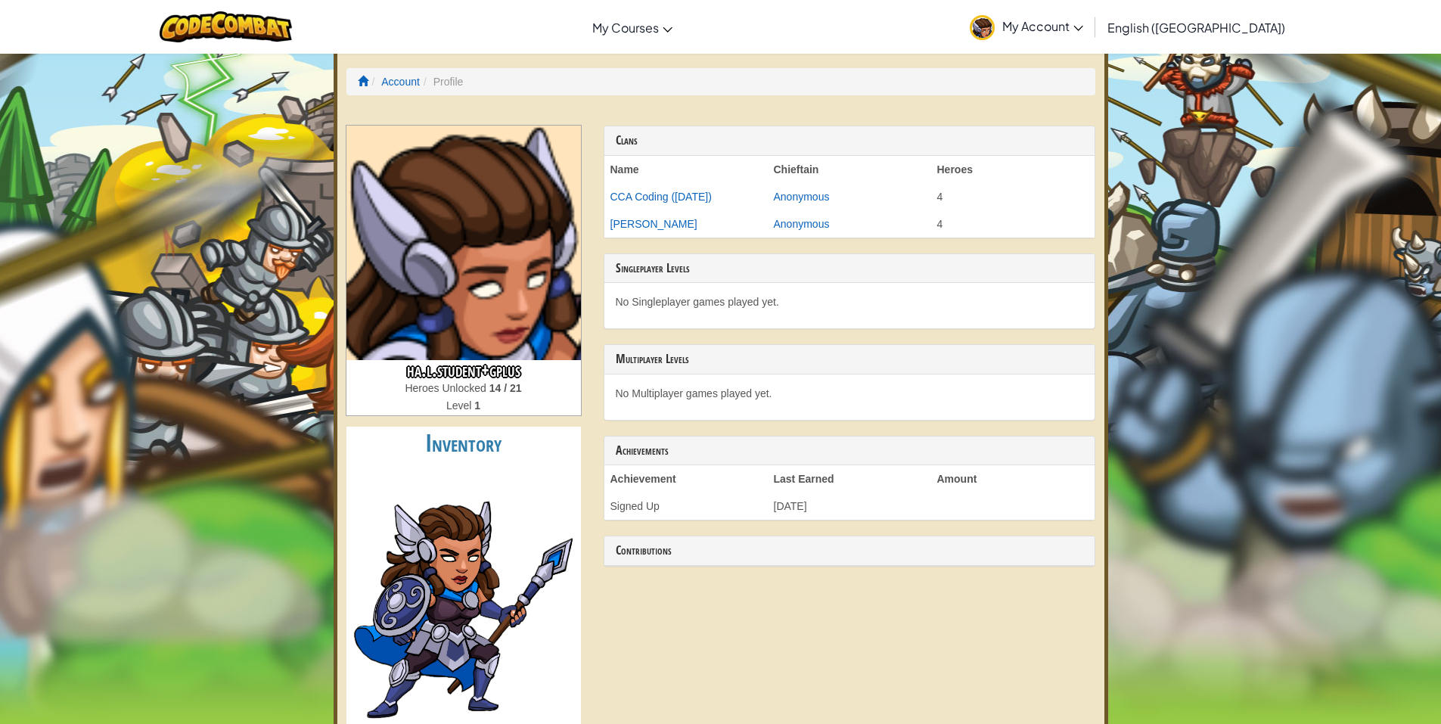
click at [1084, 26] on span "My Account" at bounding box center [1043, 26] width 81 height 16
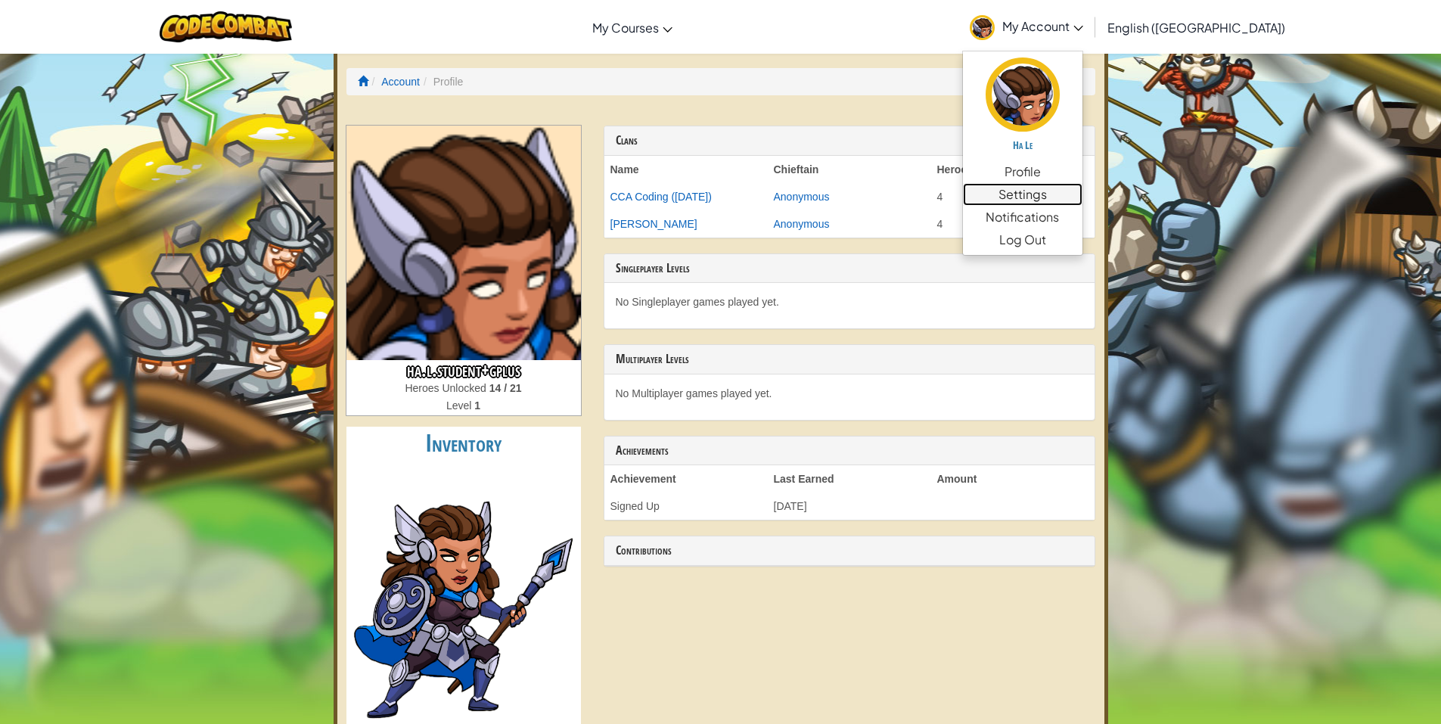
click at [1083, 197] on link "Settings" at bounding box center [1023, 194] width 120 height 23
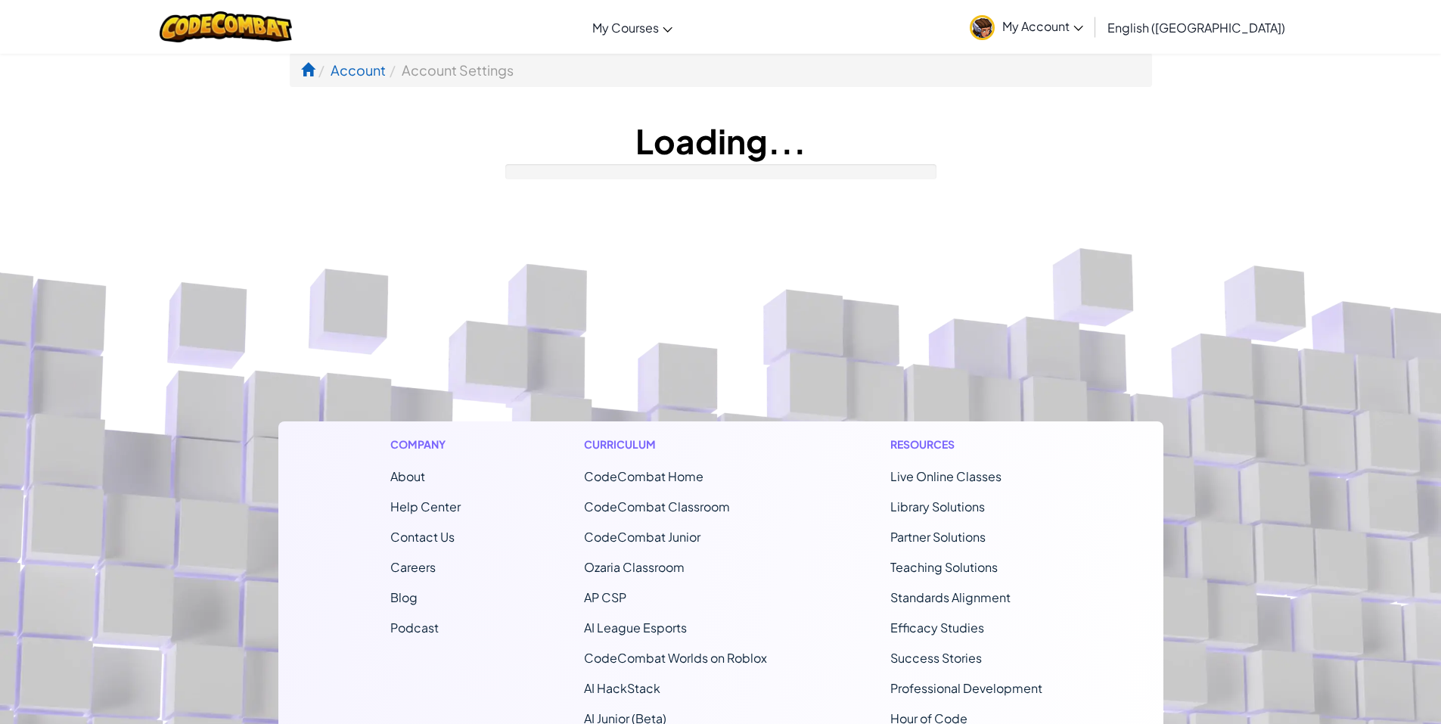
click at [1084, 28] on span "My Account" at bounding box center [1043, 26] width 81 height 16
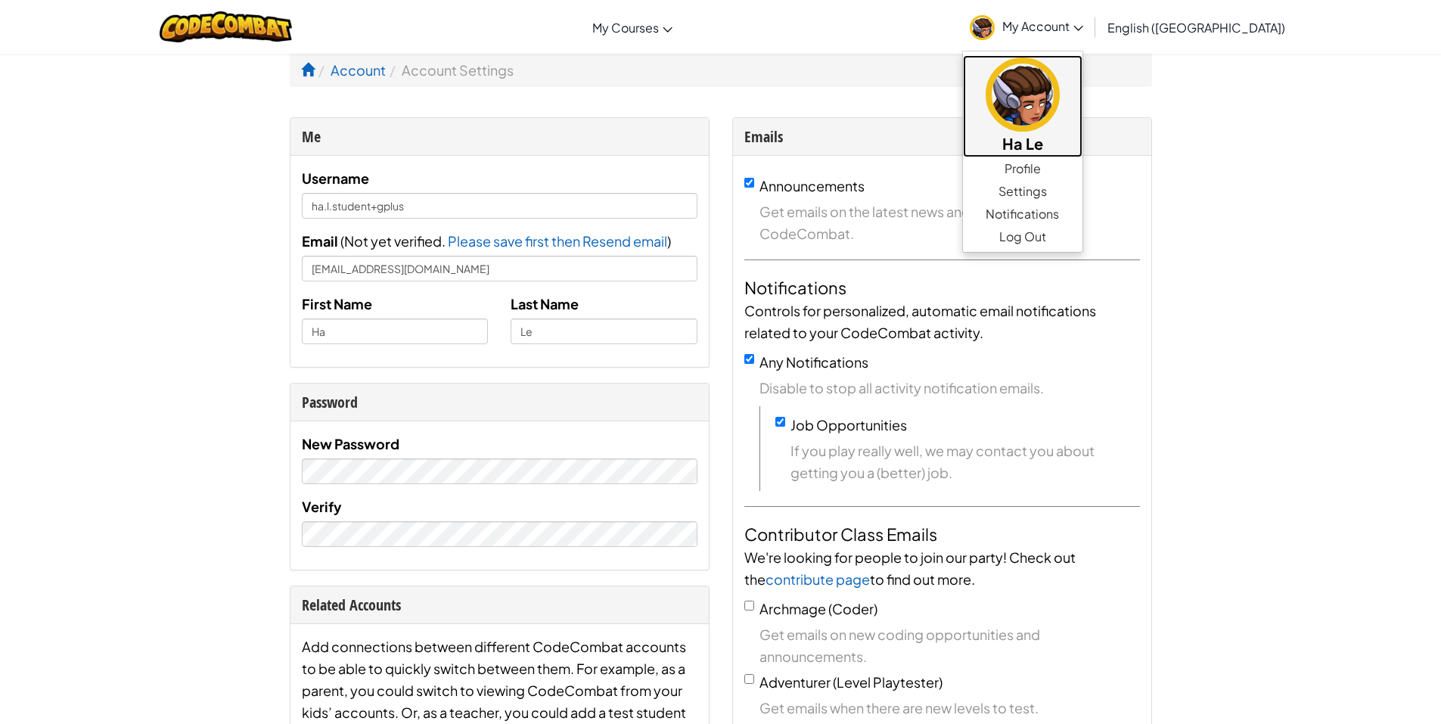
click at [1060, 92] on img at bounding box center [1023, 95] width 74 height 74
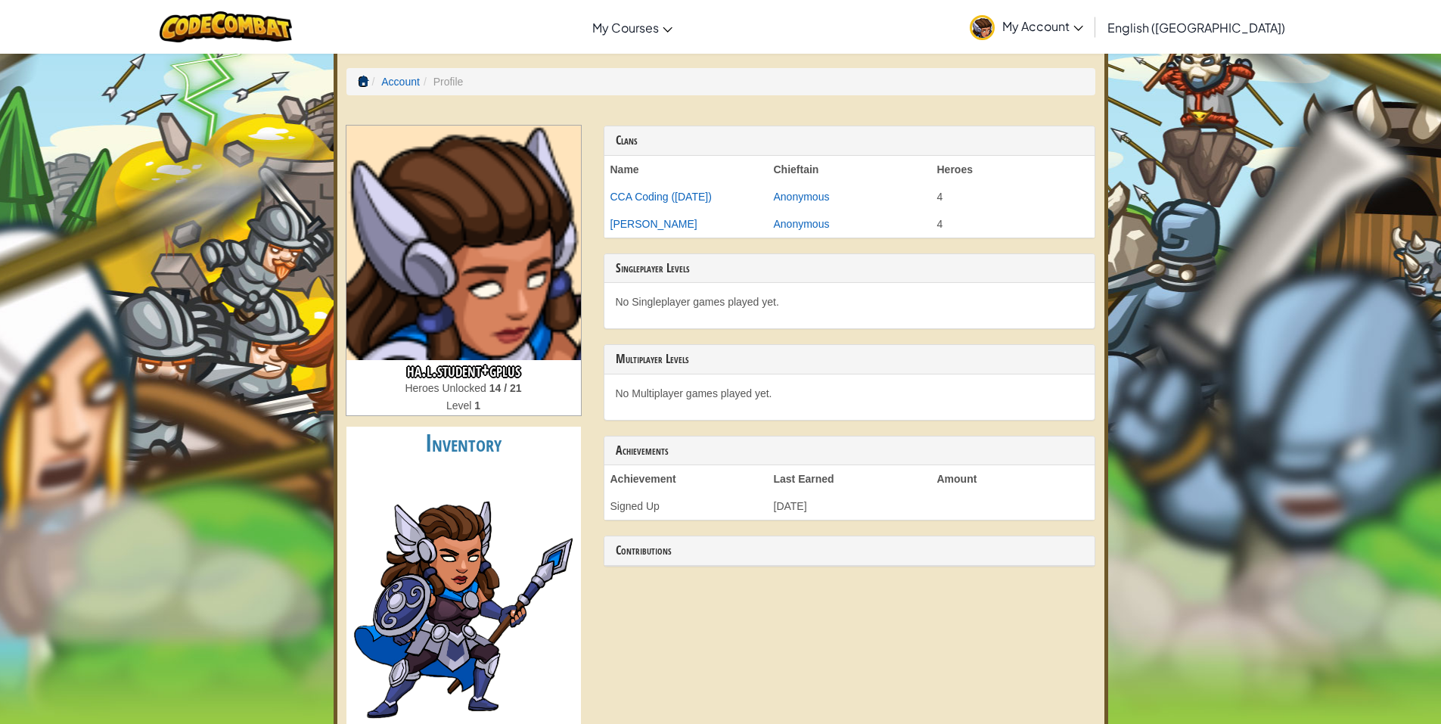
click at [360, 82] on span at bounding box center [363, 81] width 11 height 11
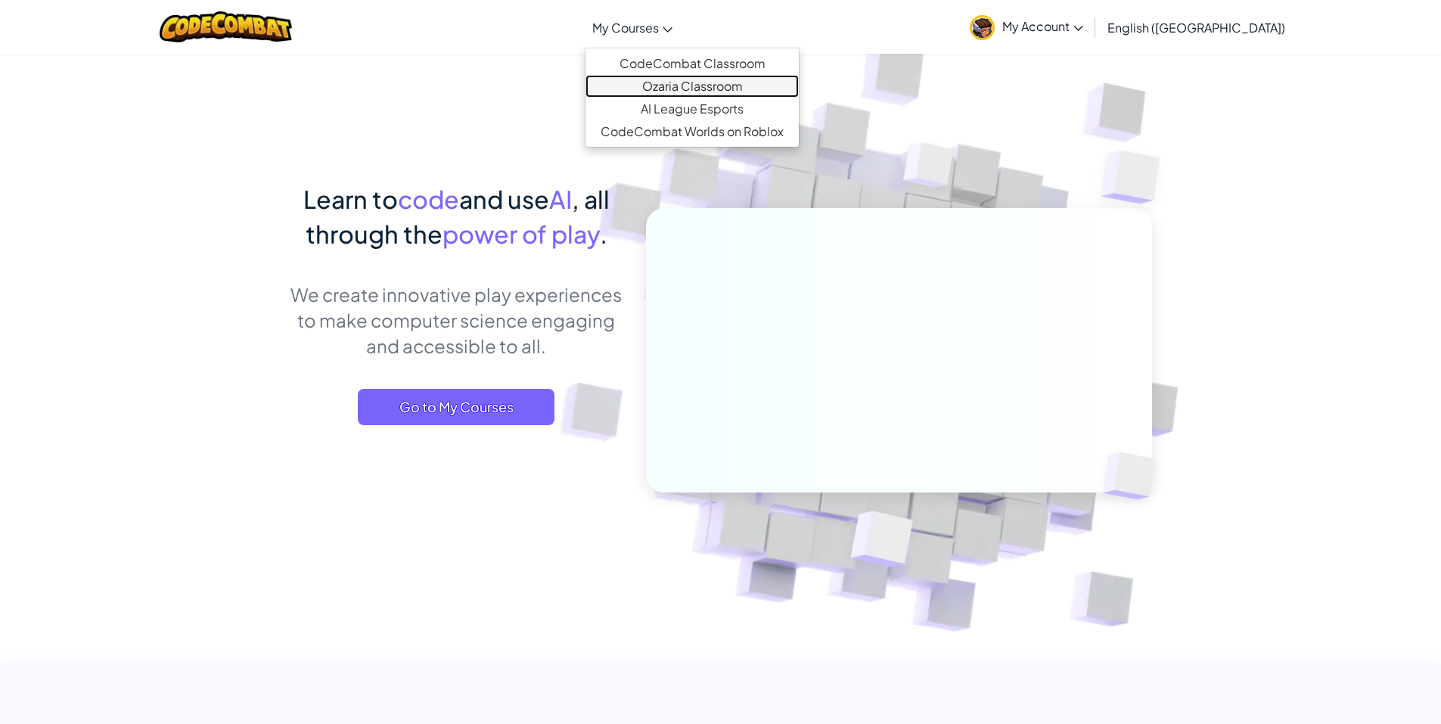
click at [736, 85] on link "Ozaria Classroom" at bounding box center [692, 86] width 213 height 23
